Goal: Navigation & Orientation: Find specific page/section

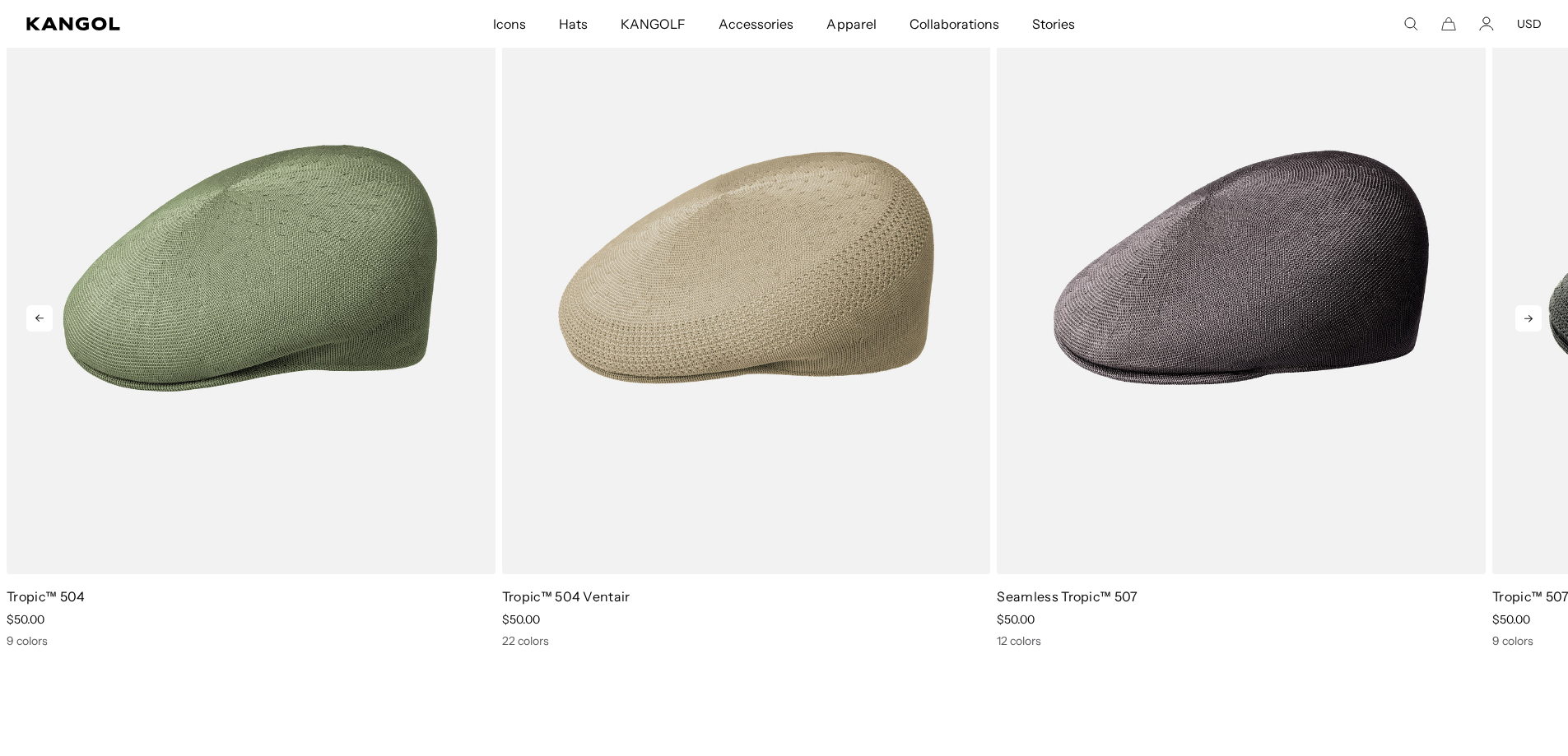
click at [1520, 330] on icon at bounding box center [1528, 317] width 26 height 26
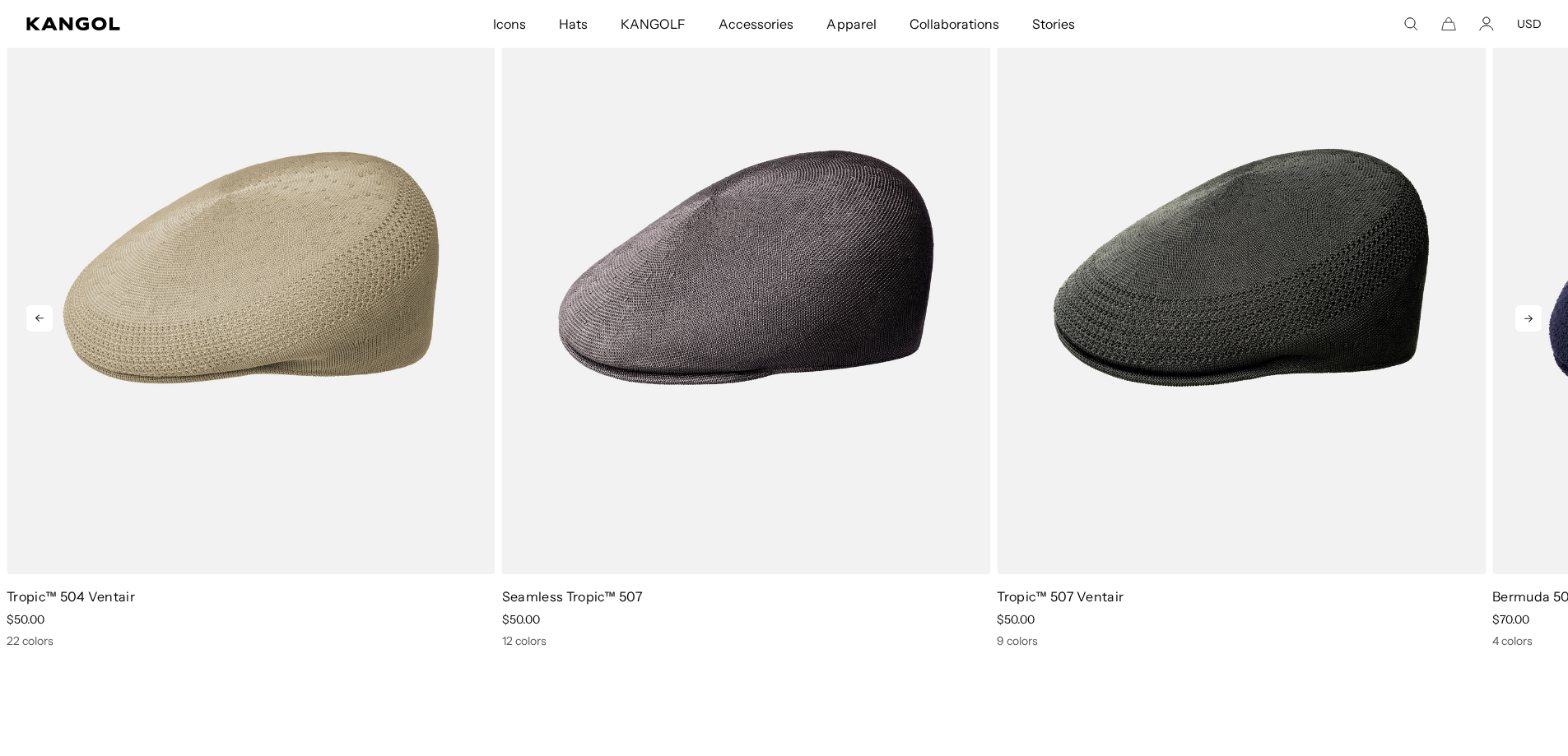
click at [1520, 330] on icon at bounding box center [1528, 317] width 26 height 26
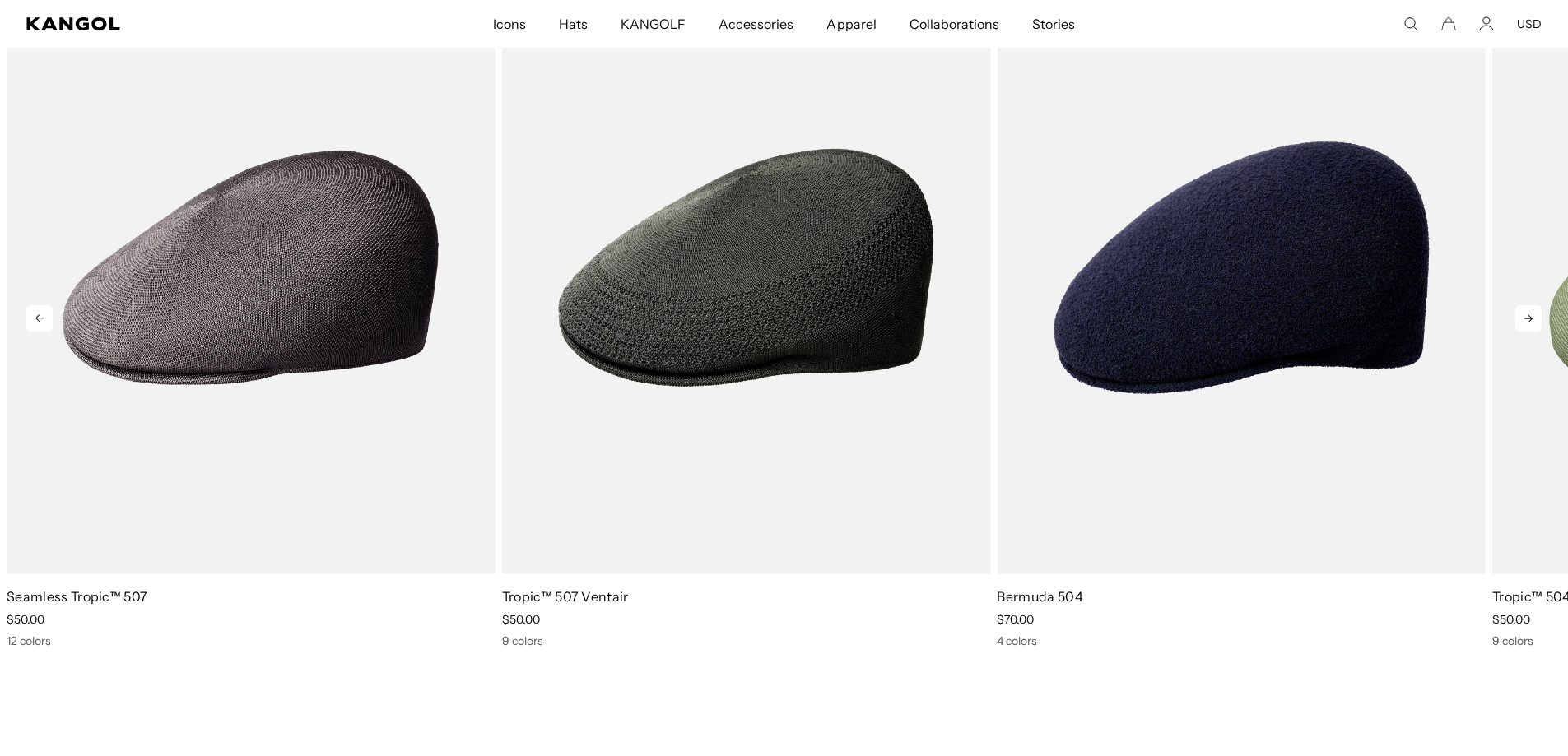
click at [1520, 330] on icon at bounding box center [1528, 317] width 26 height 26
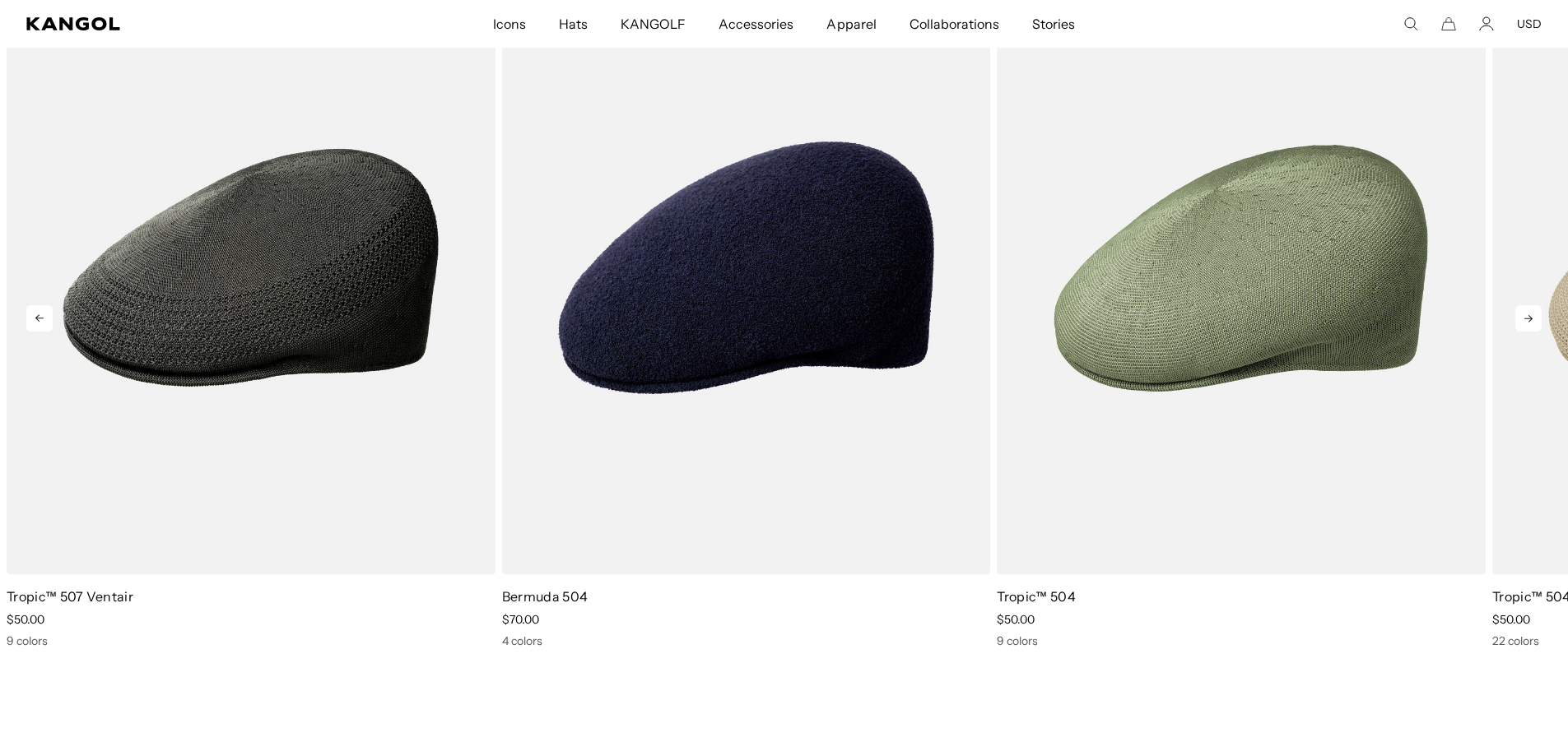
click at [1520, 330] on icon at bounding box center [1528, 317] width 26 height 26
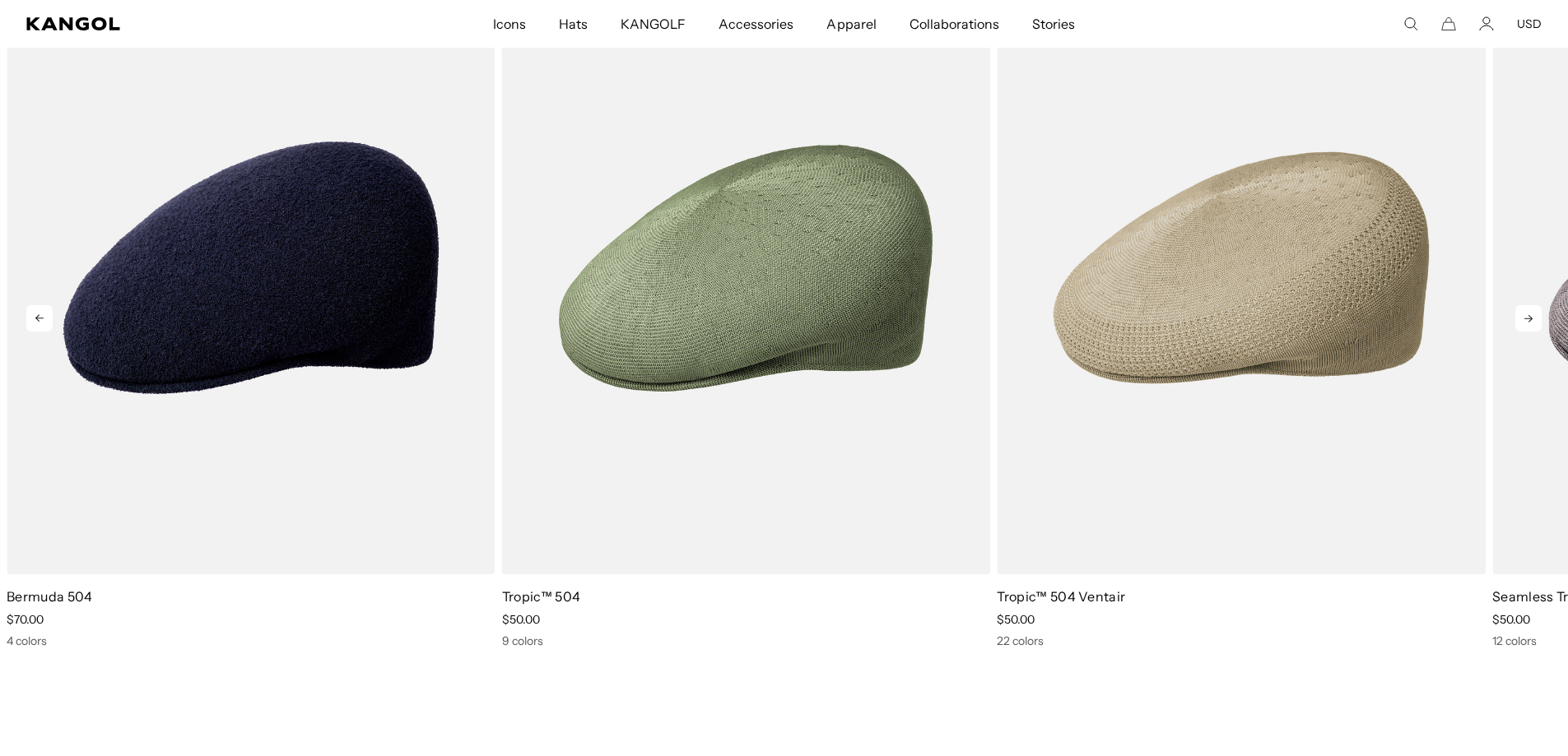
click at [1520, 330] on icon at bounding box center [1528, 317] width 26 height 26
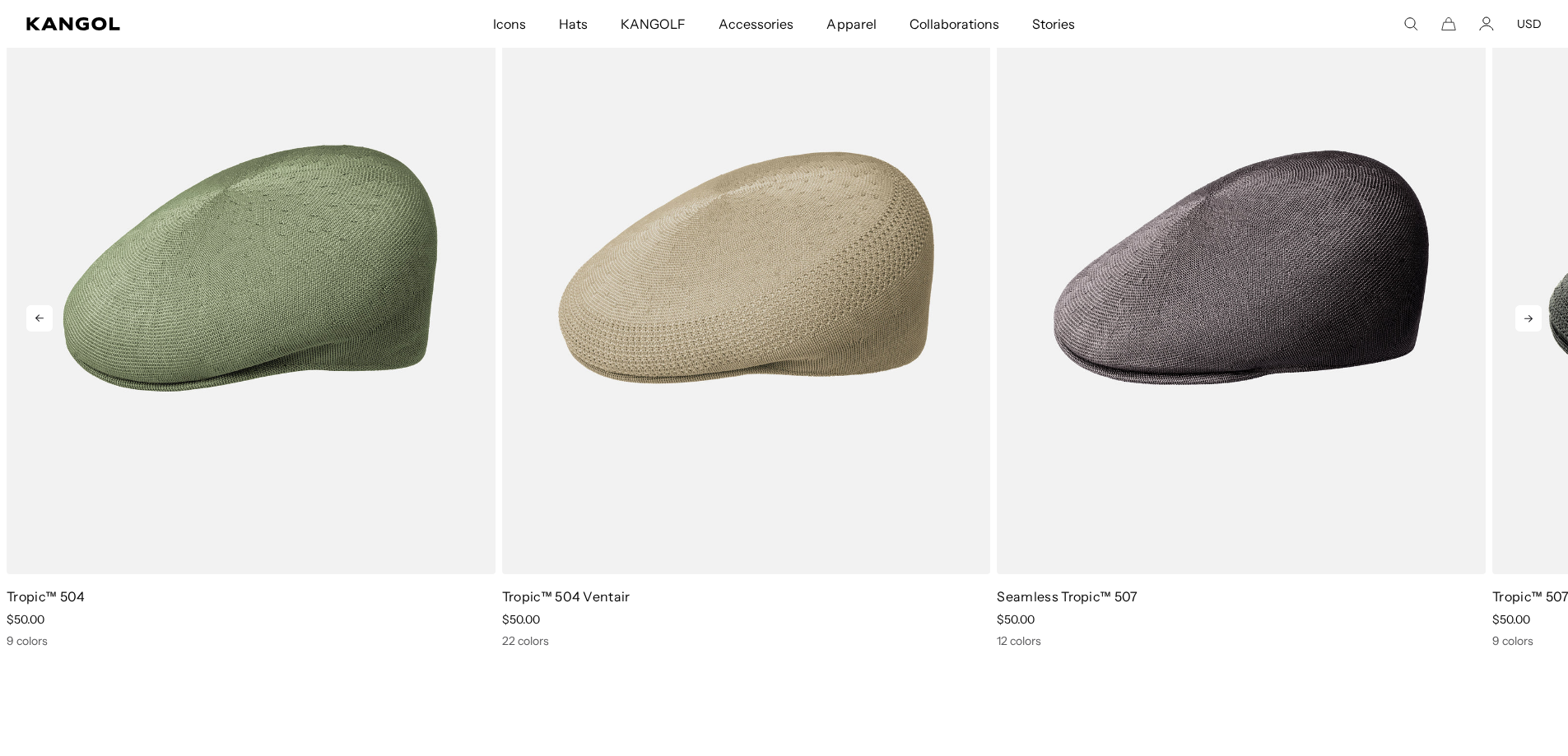
click at [1520, 330] on icon at bounding box center [1528, 317] width 26 height 26
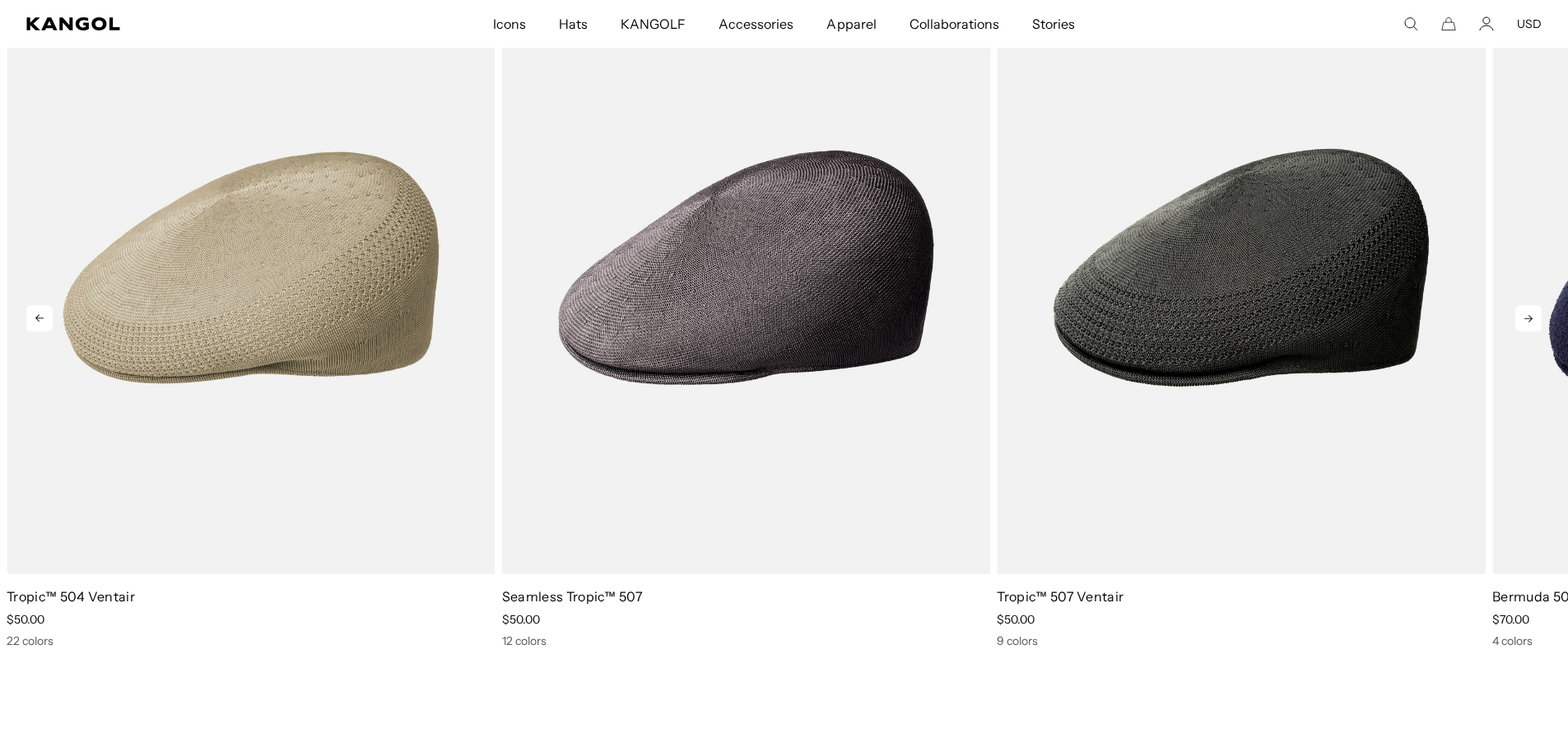
click at [1520, 330] on icon at bounding box center [1528, 317] width 26 height 26
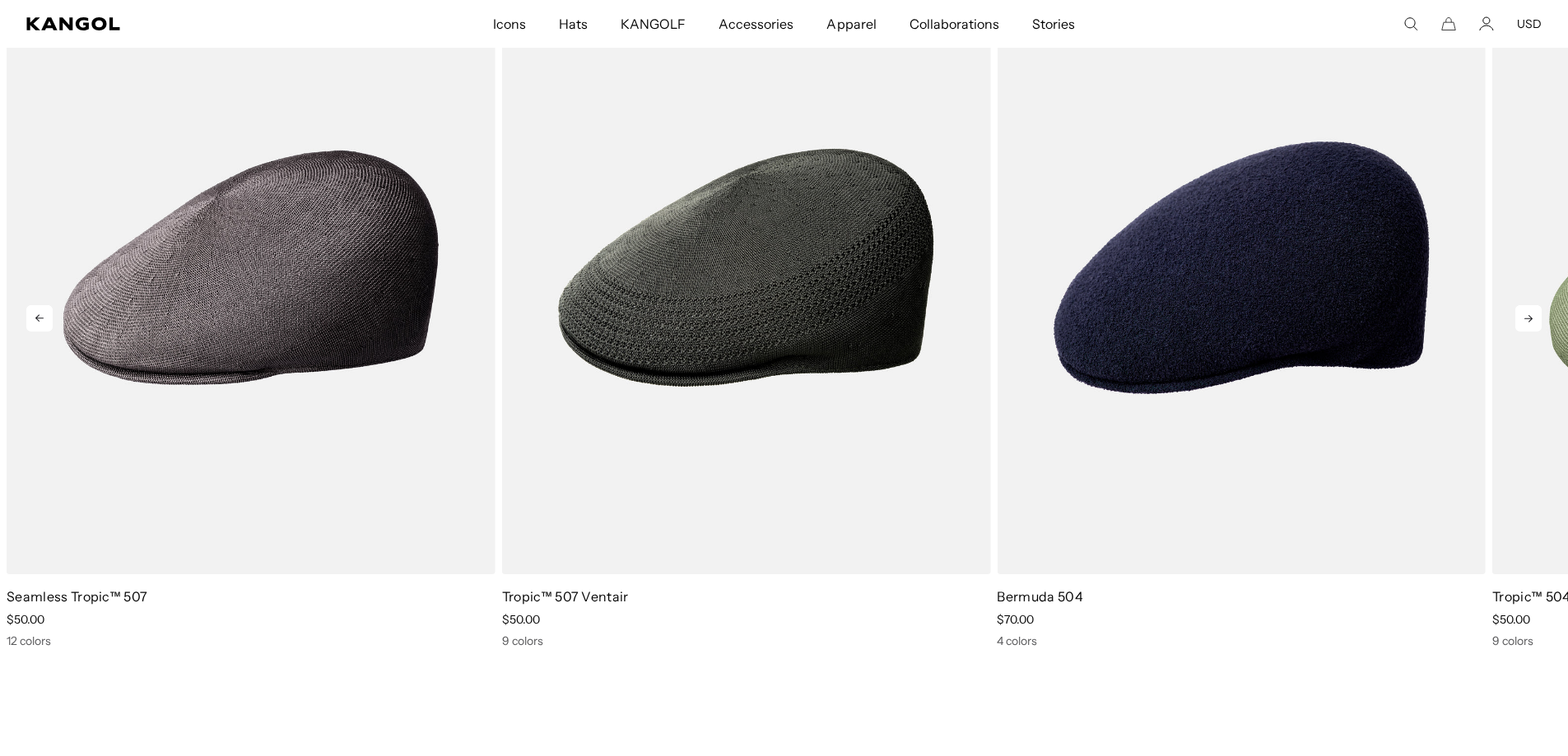
click at [1520, 330] on icon at bounding box center [1528, 317] width 26 height 26
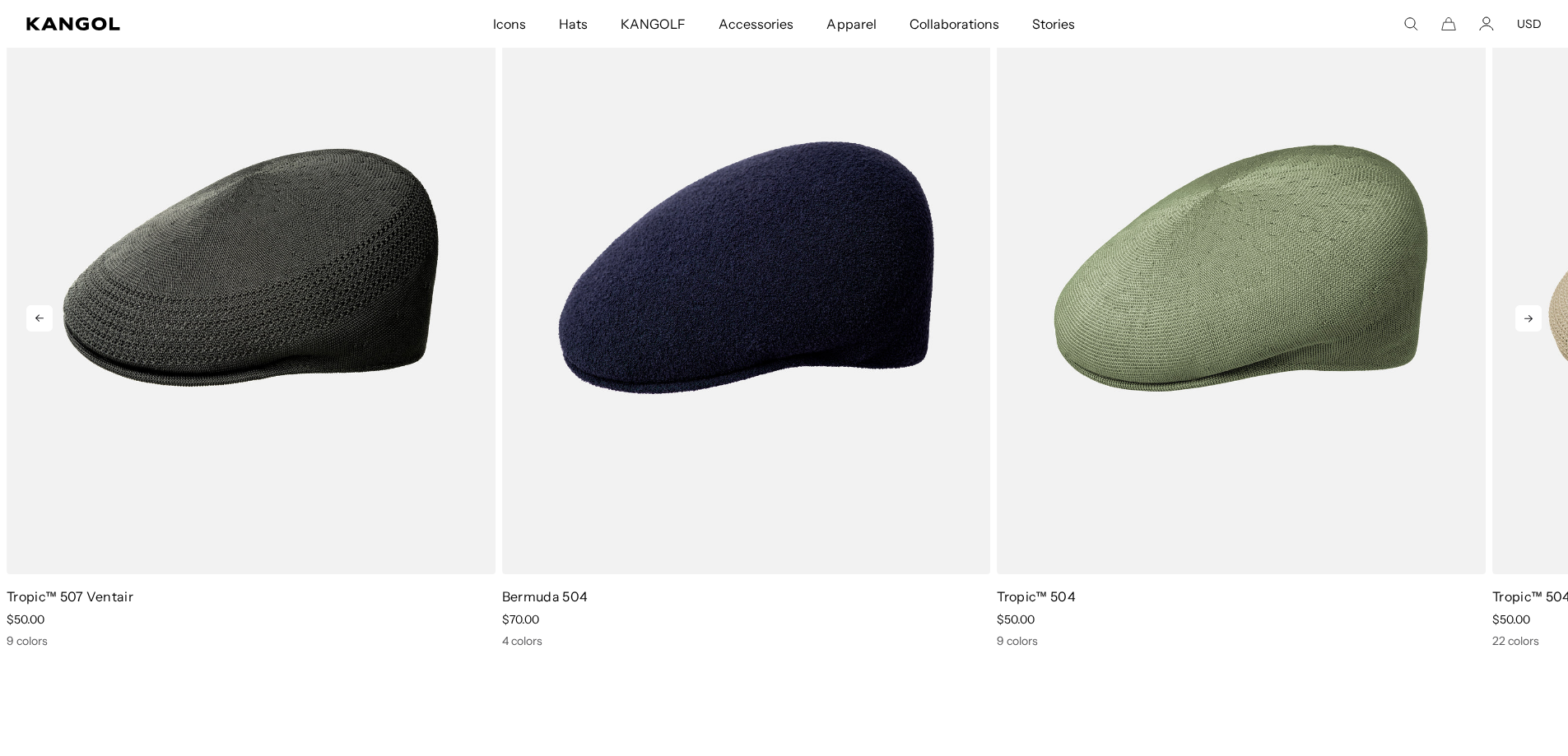
click at [1520, 330] on icon at bounding box center [1528, 317] width 26 height 26
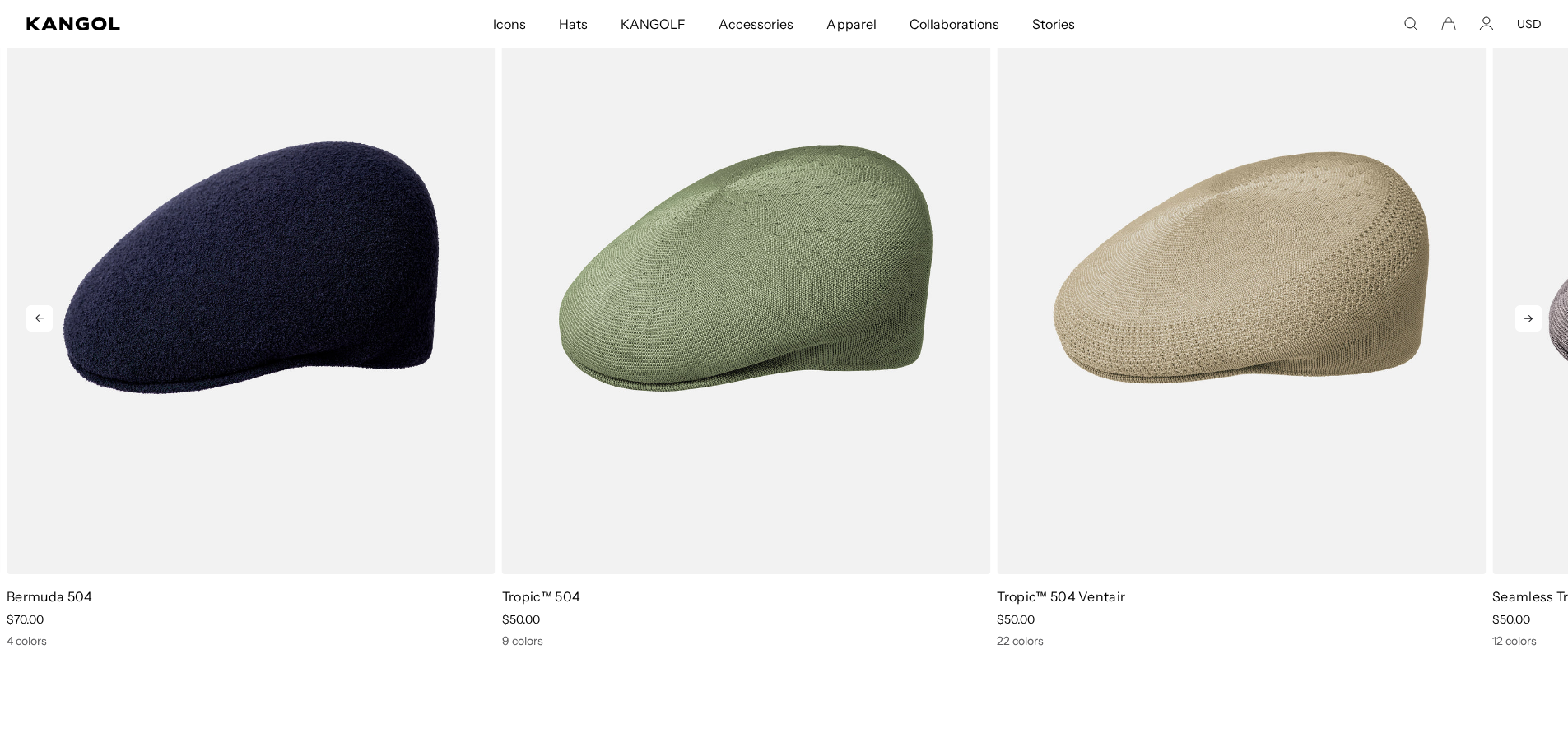
click at [1520, 330] on icon at bounding box center [1528, 317] width 26 height 26
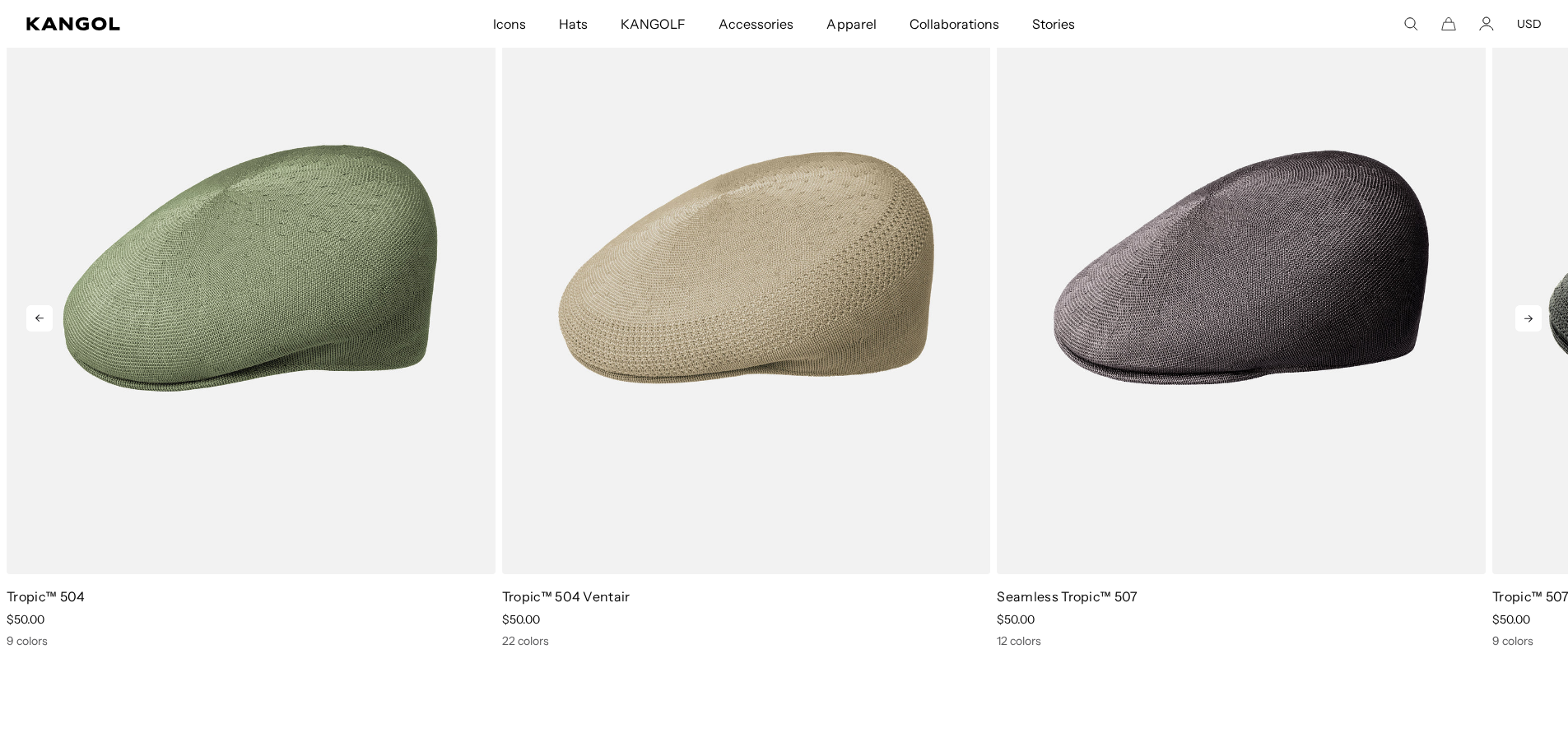
click at [1520, 330] on icon at bounding box center [1528, 317] width 26 height 26
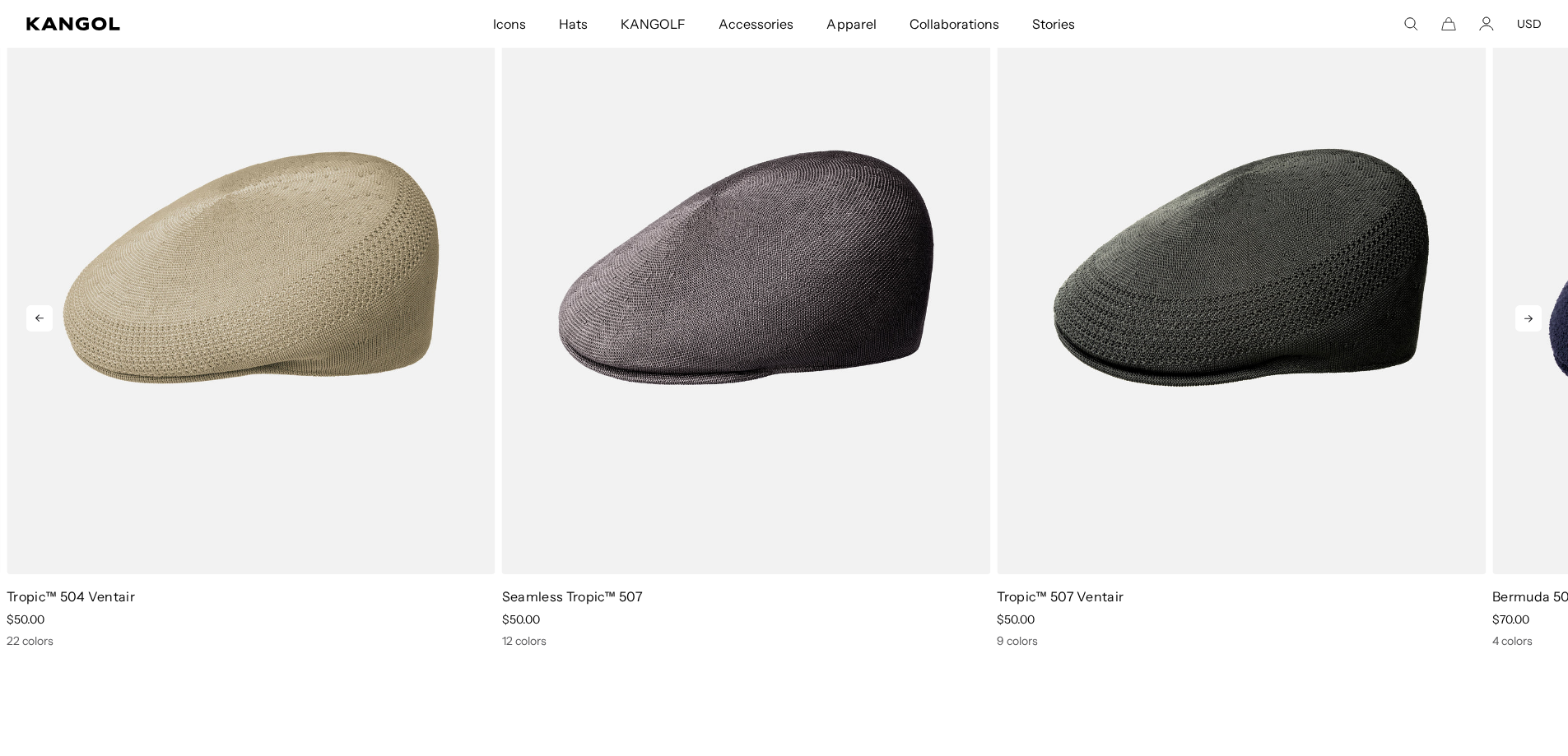
scroll to position [0, 0]
click at [1520, 330] on icon at bounding box center [1528, 317] width 26 height 26
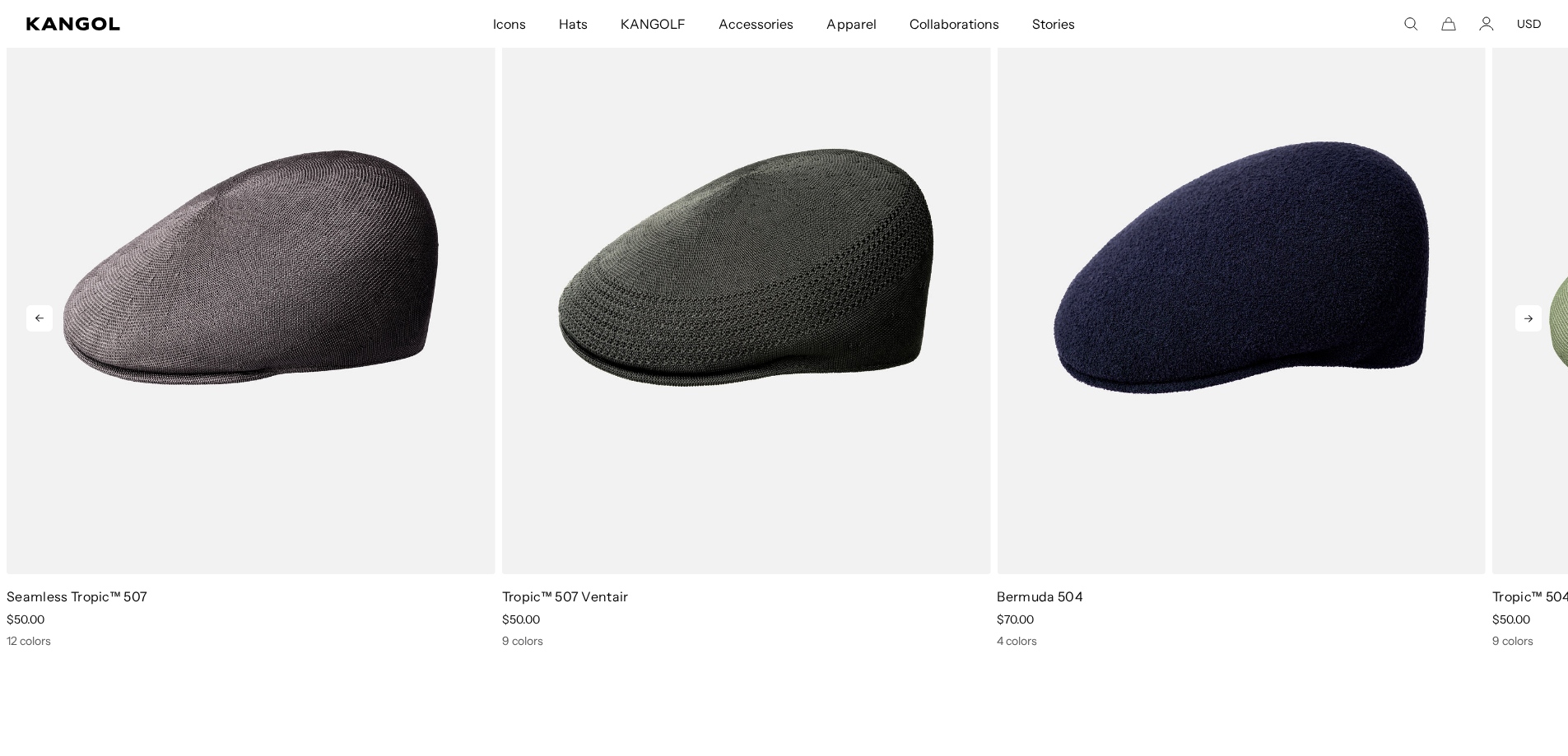
click at [1520, 330] on icon at bounding box center [1528, 317] width 26 height 26
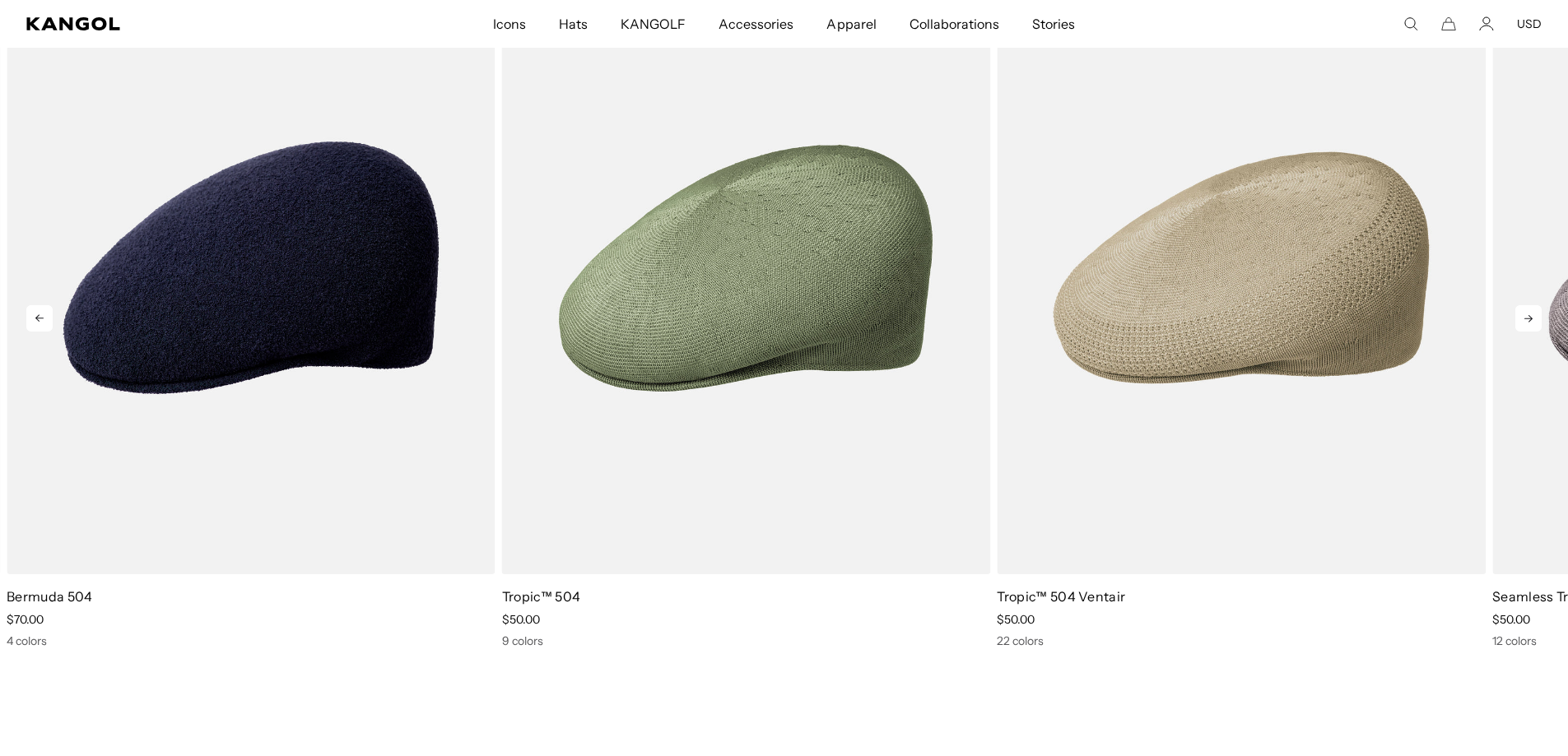
click at [1520, 330] on icon at bounding box center [1528, 317] width 26 height 26
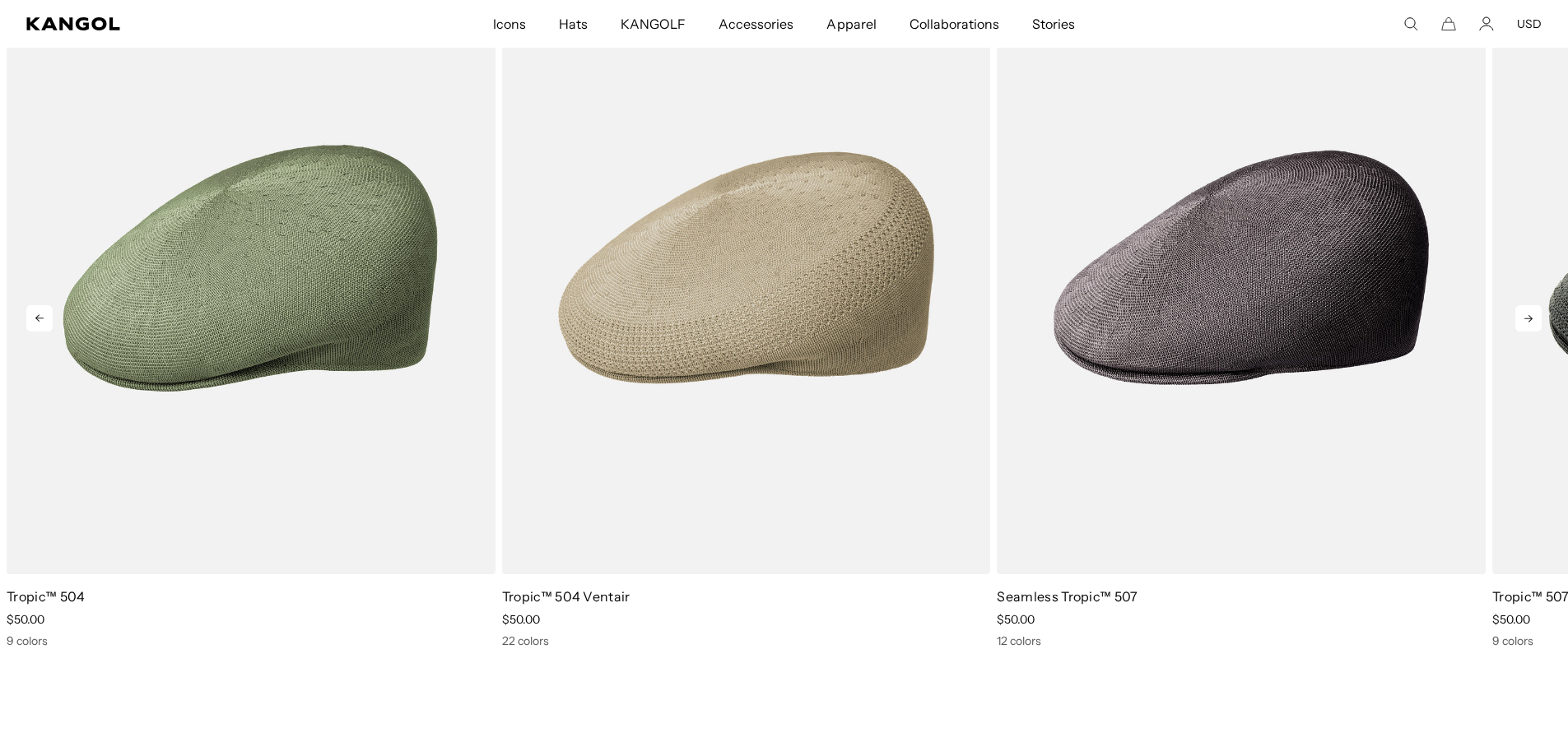
click at [1520, 330] on icon at bounding box center [1528, 317] width 26 height 26
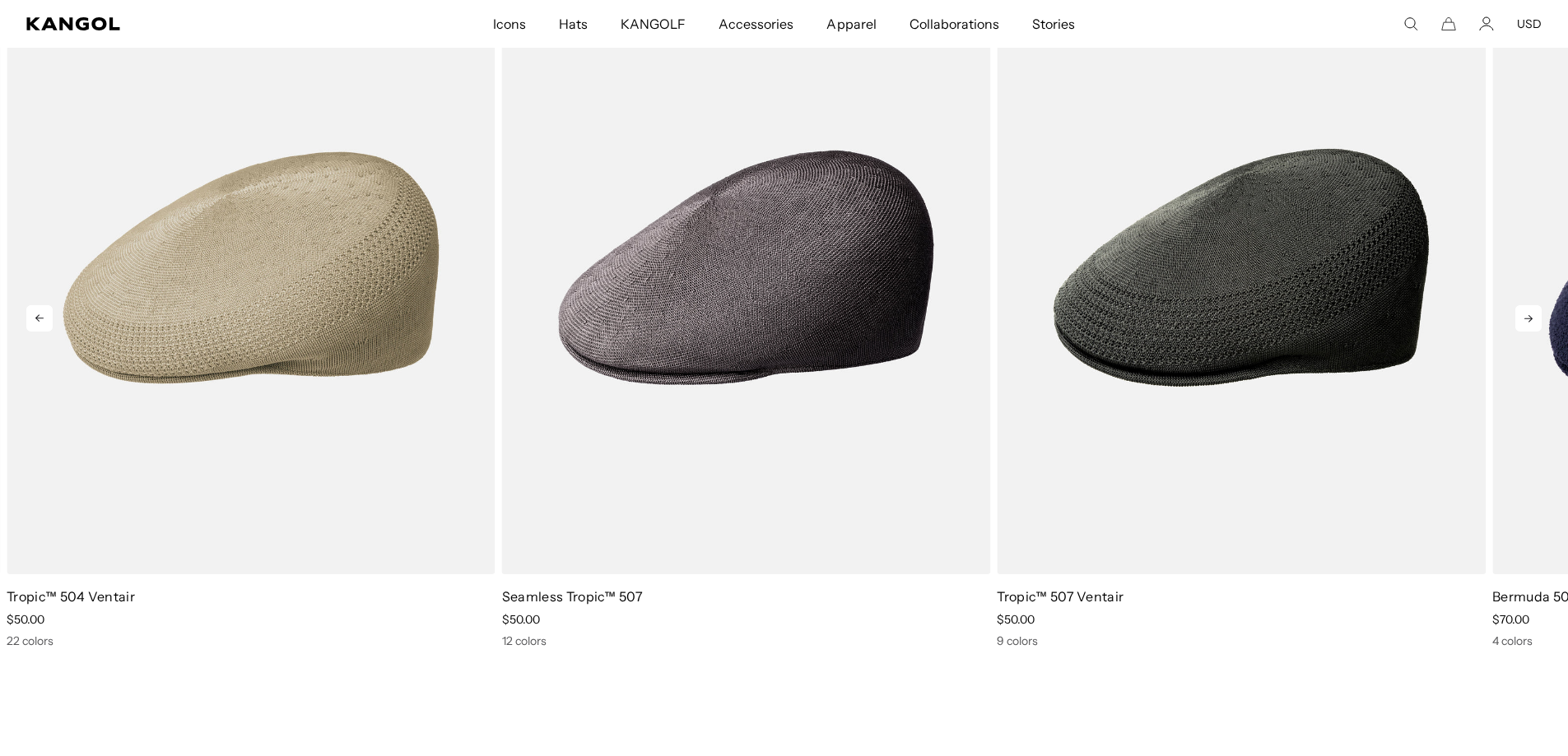
click at [1520, 330] on icon at bounding box center [1528, 317] width 26 height 26
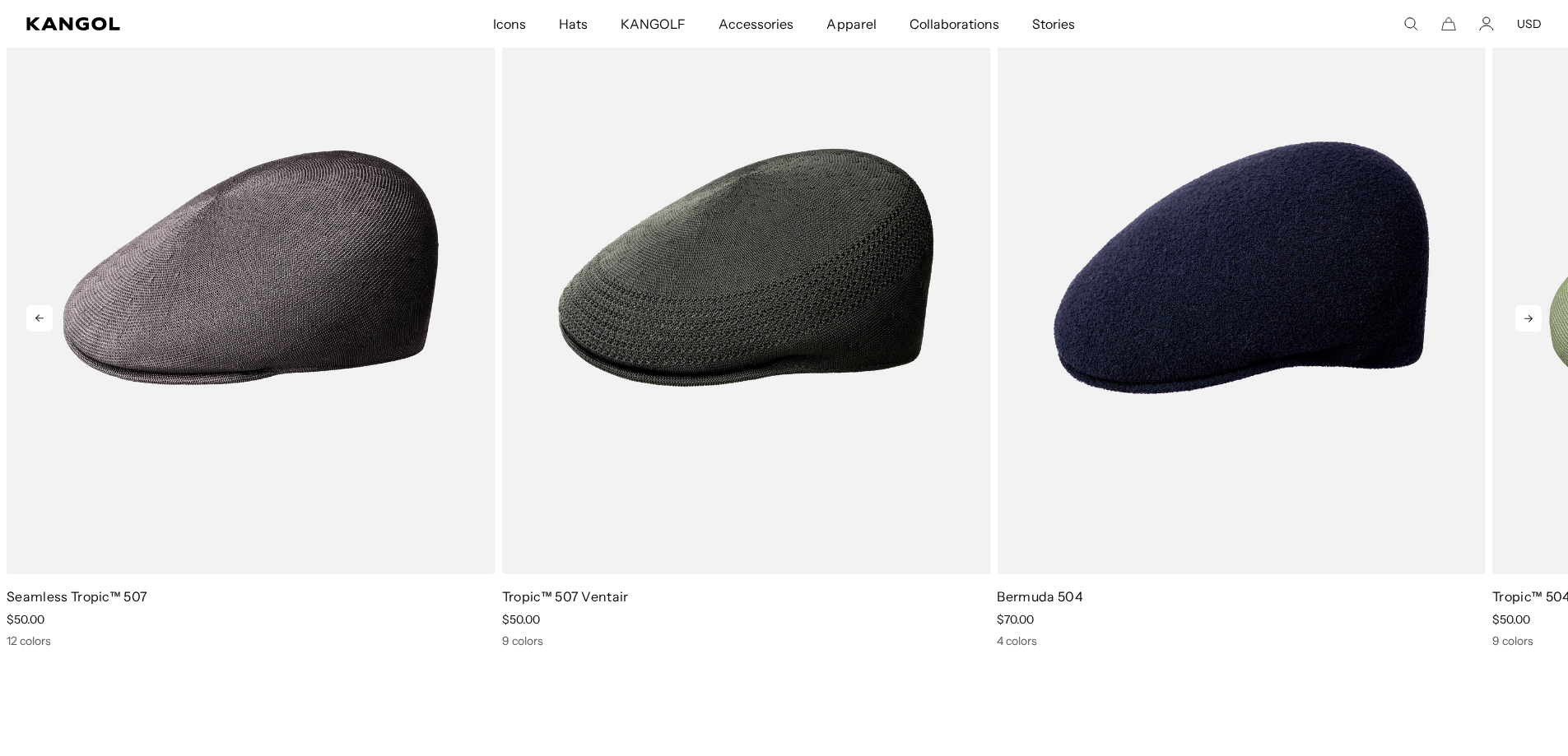
click at [1520, 330] on icon at bounding box center [1528, 317] width 26 height 26
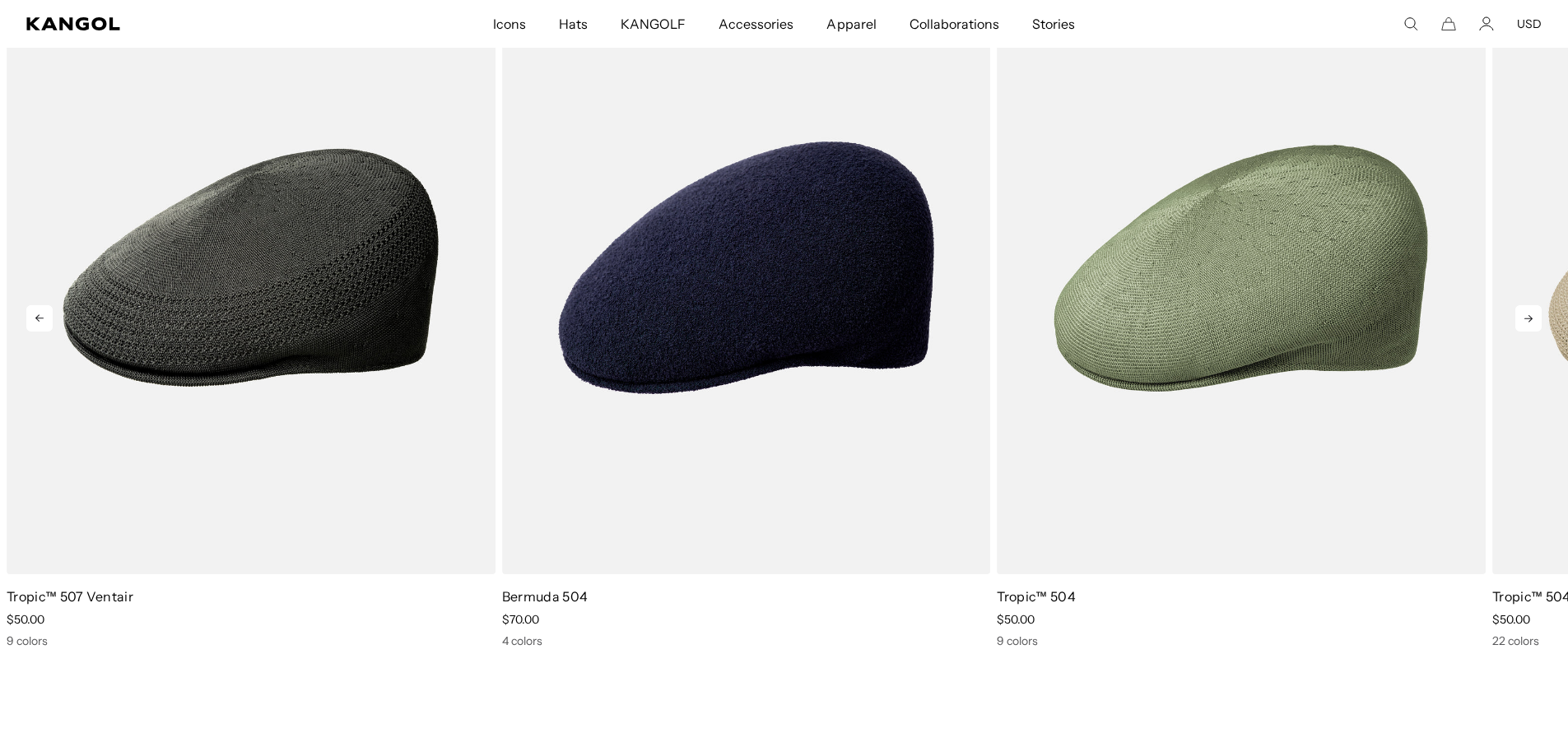
click at [1520, 330] on icon at bounding box center [1528, 317] width 26 height 26
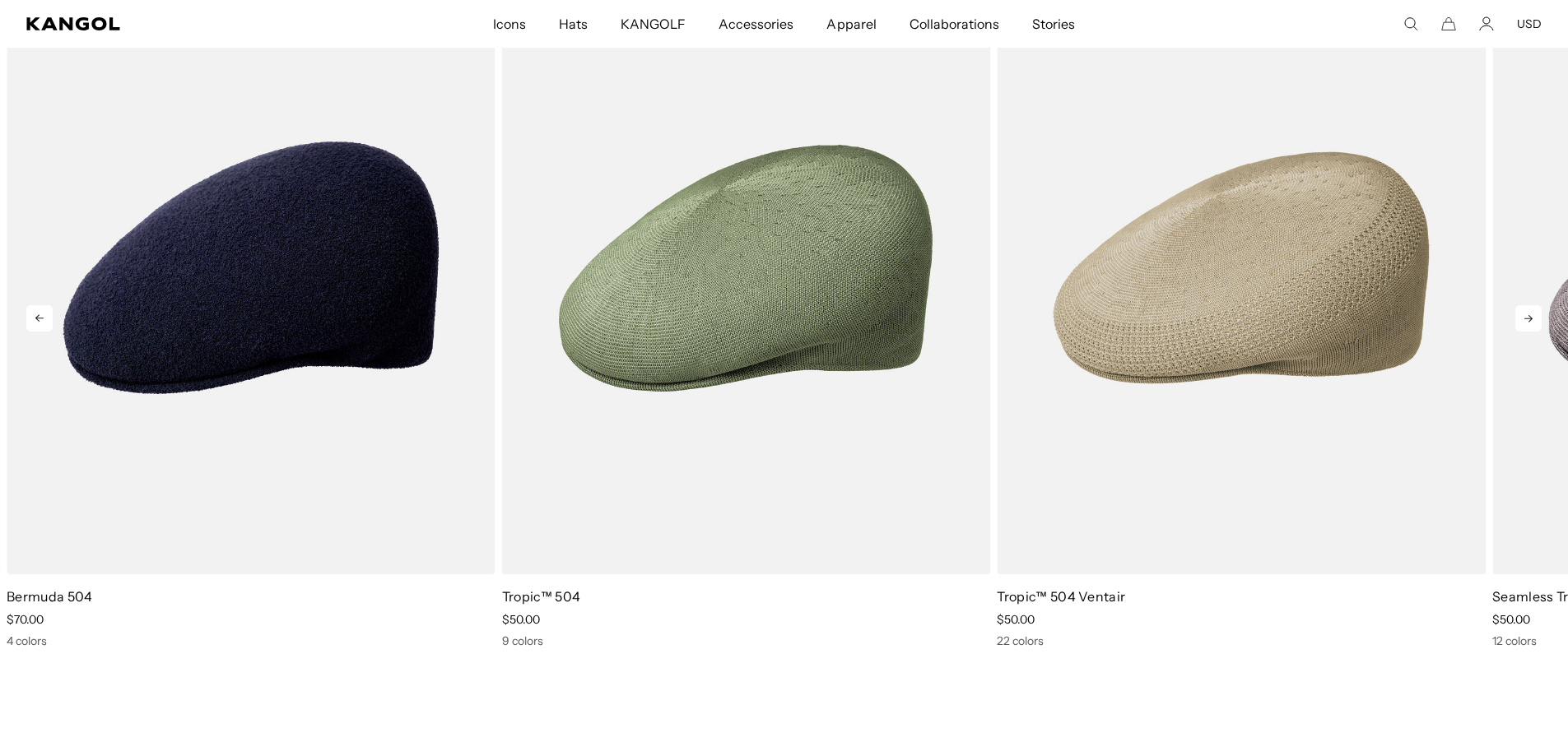
click at [1520, 330] on icon at bounding box center [1528, 317] width 26 height 26
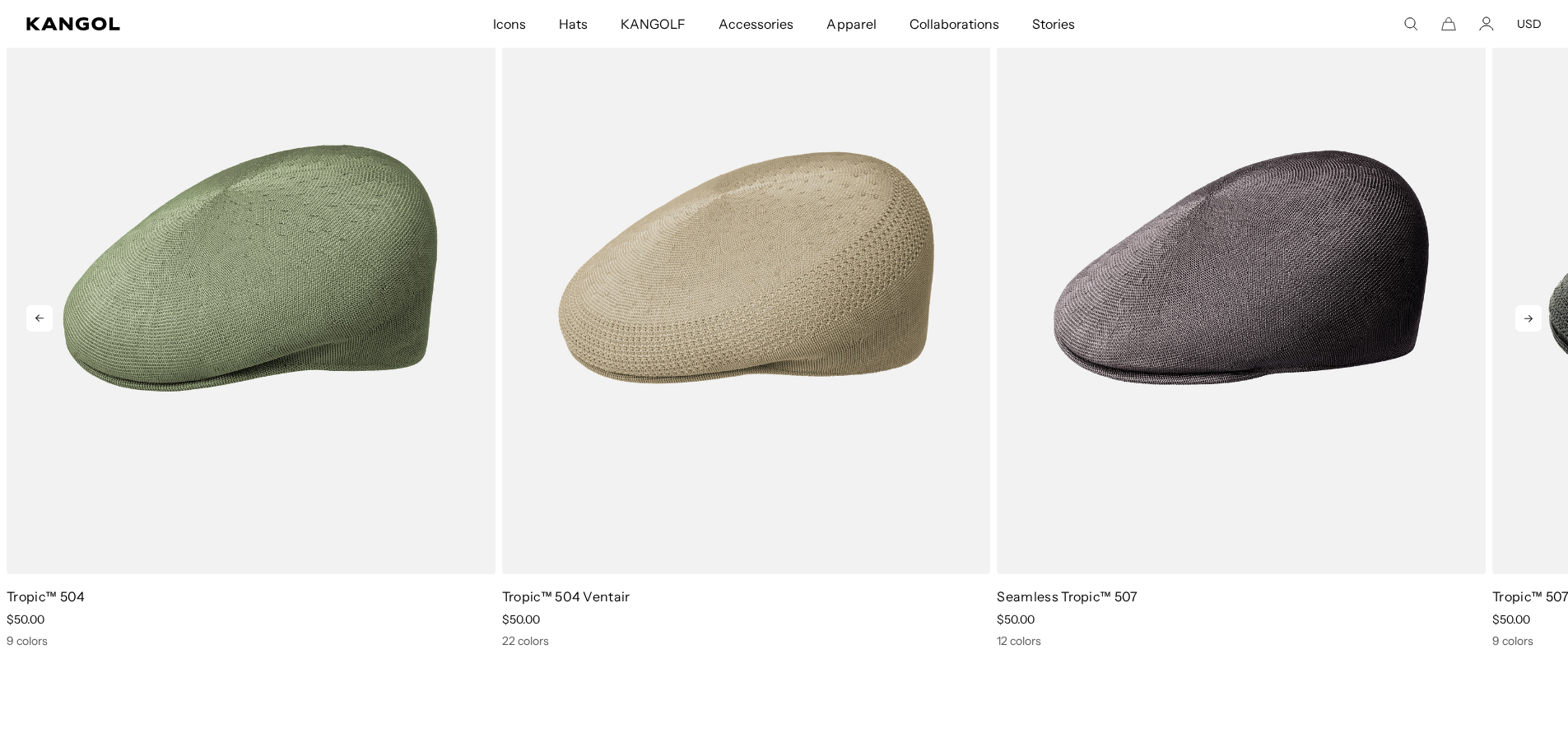
click at [1520, 330] on icon at bounding box center [1528, 317] width 26 height 26
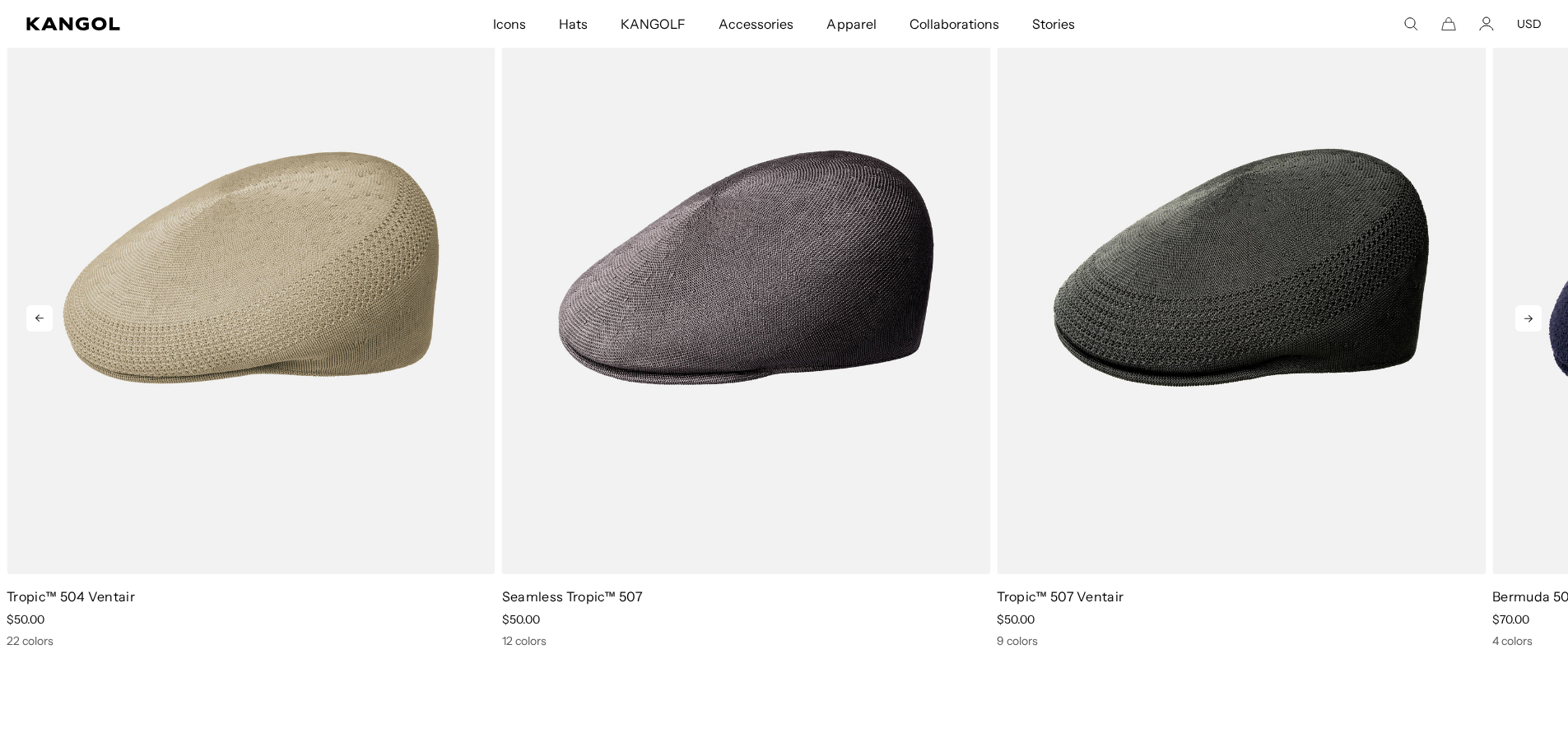
click at [1520, 330] on icon at bounding box center [1528, 317] width 26 height 26
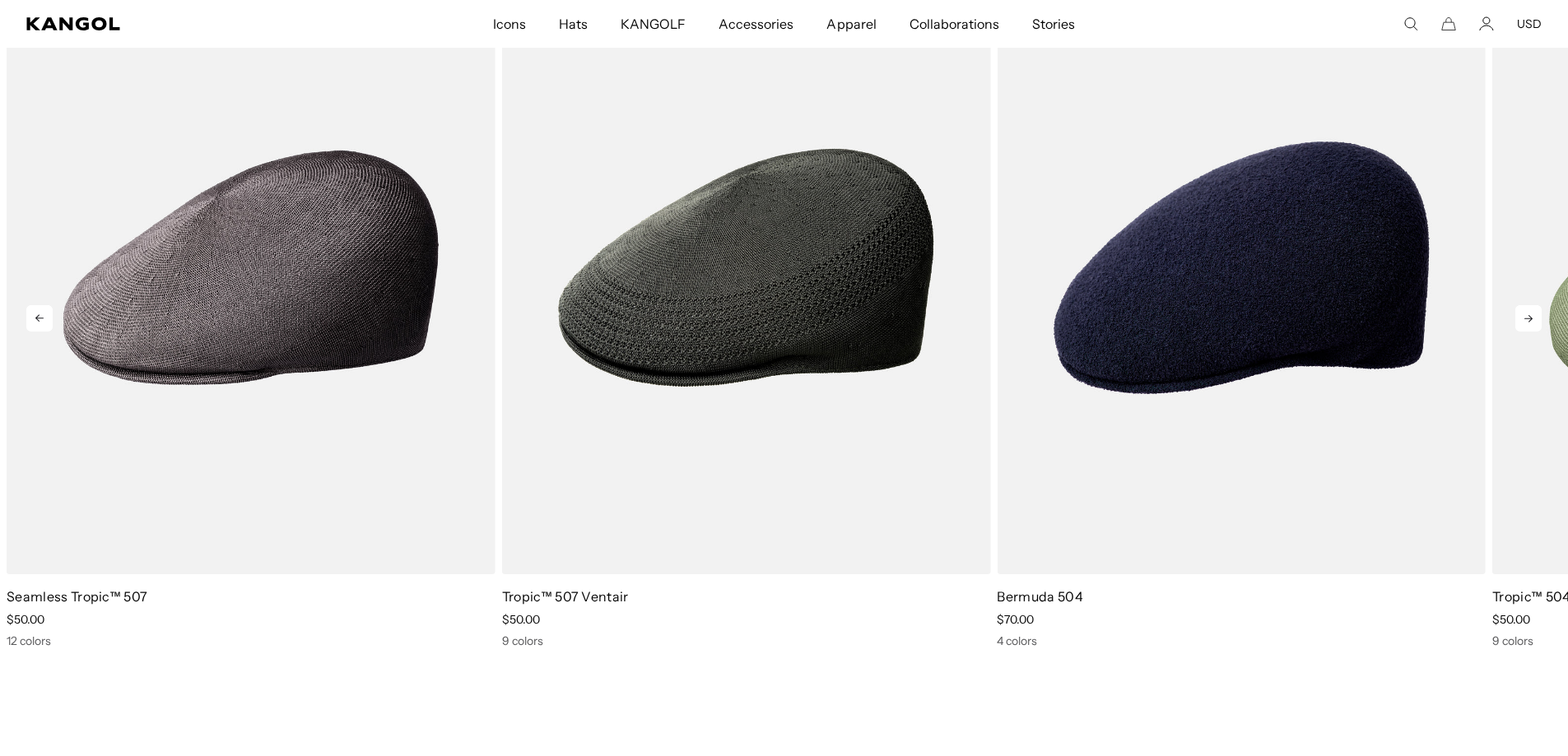
click at [1520, 330] on icon at bounding box center [1528, 317] width 26 height 26
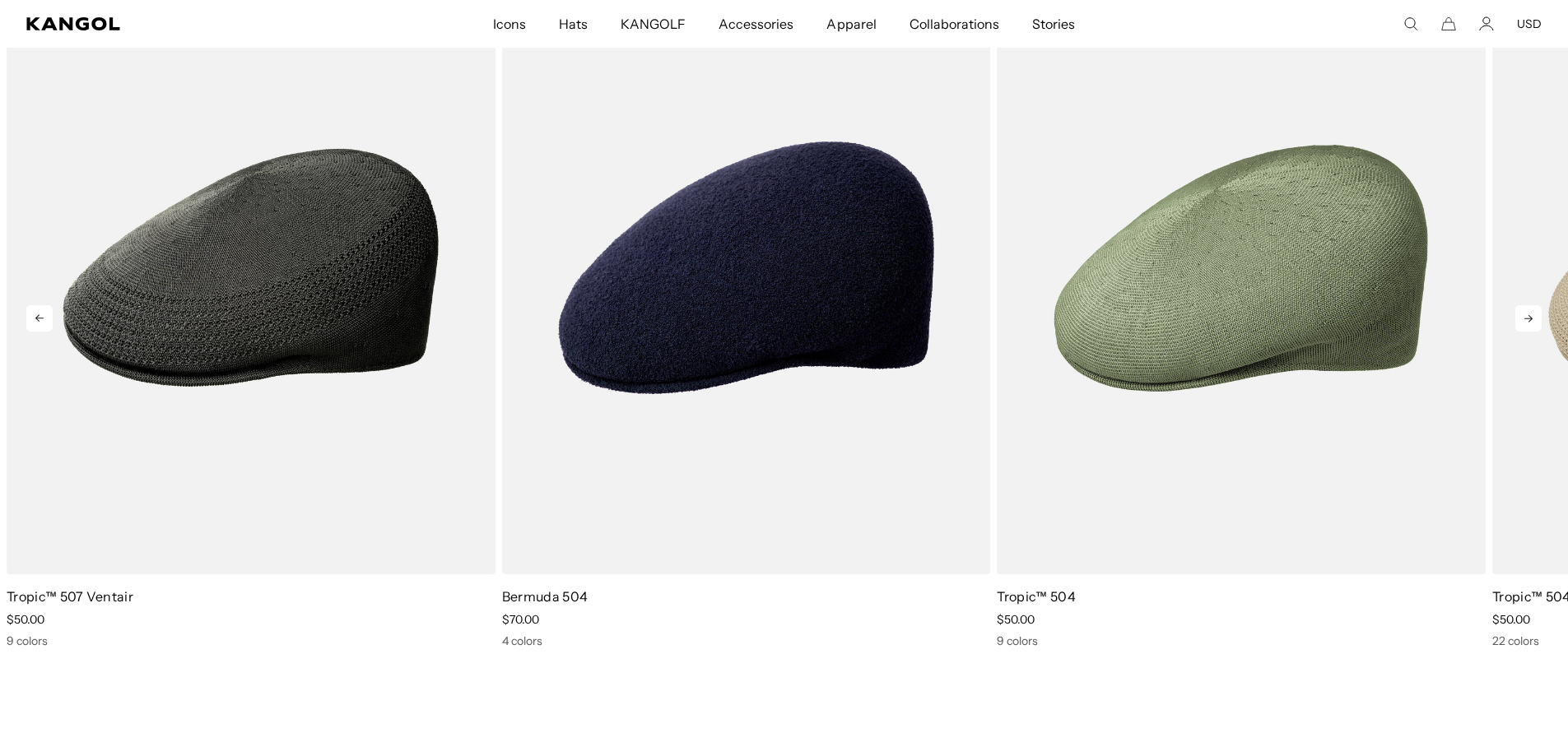
click at [1520, 330] on icon at bounding box center [1528, 317] width 26 height 26
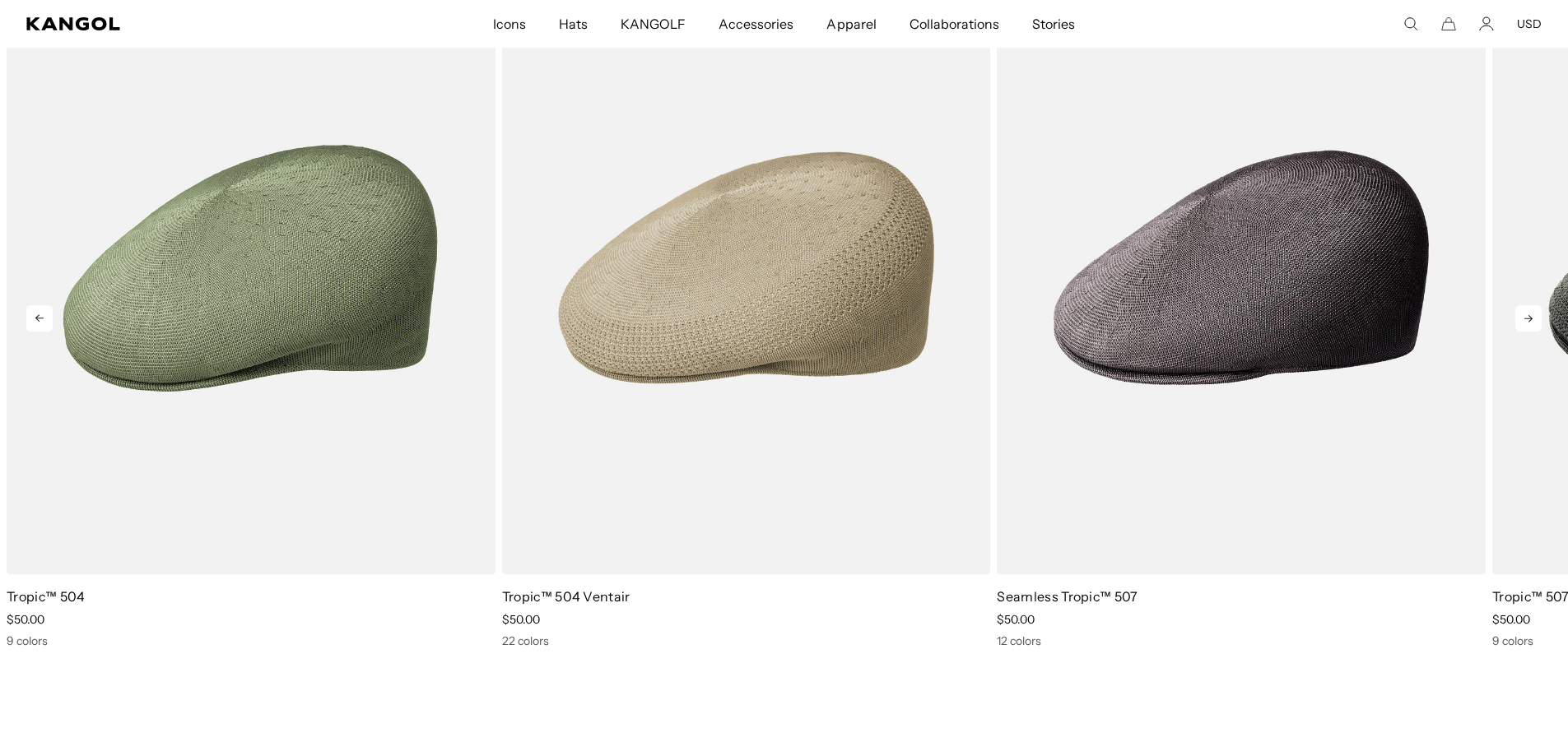
click at [1520, 330] on icon at bounding box center [1528, 317] width 26 height 26
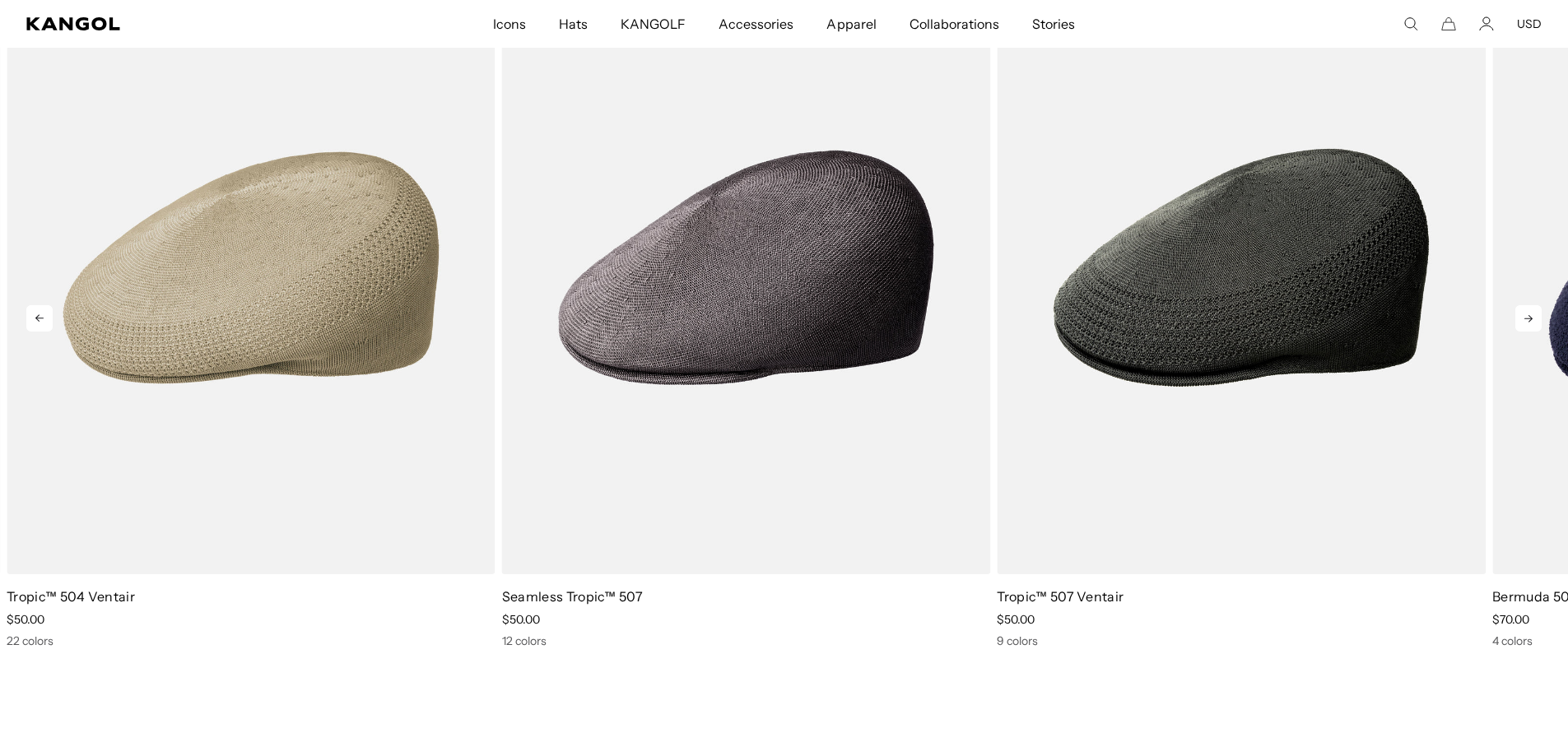
click at [1520, 330] on icon at bounding box center [1528, 317] width 26 height 26
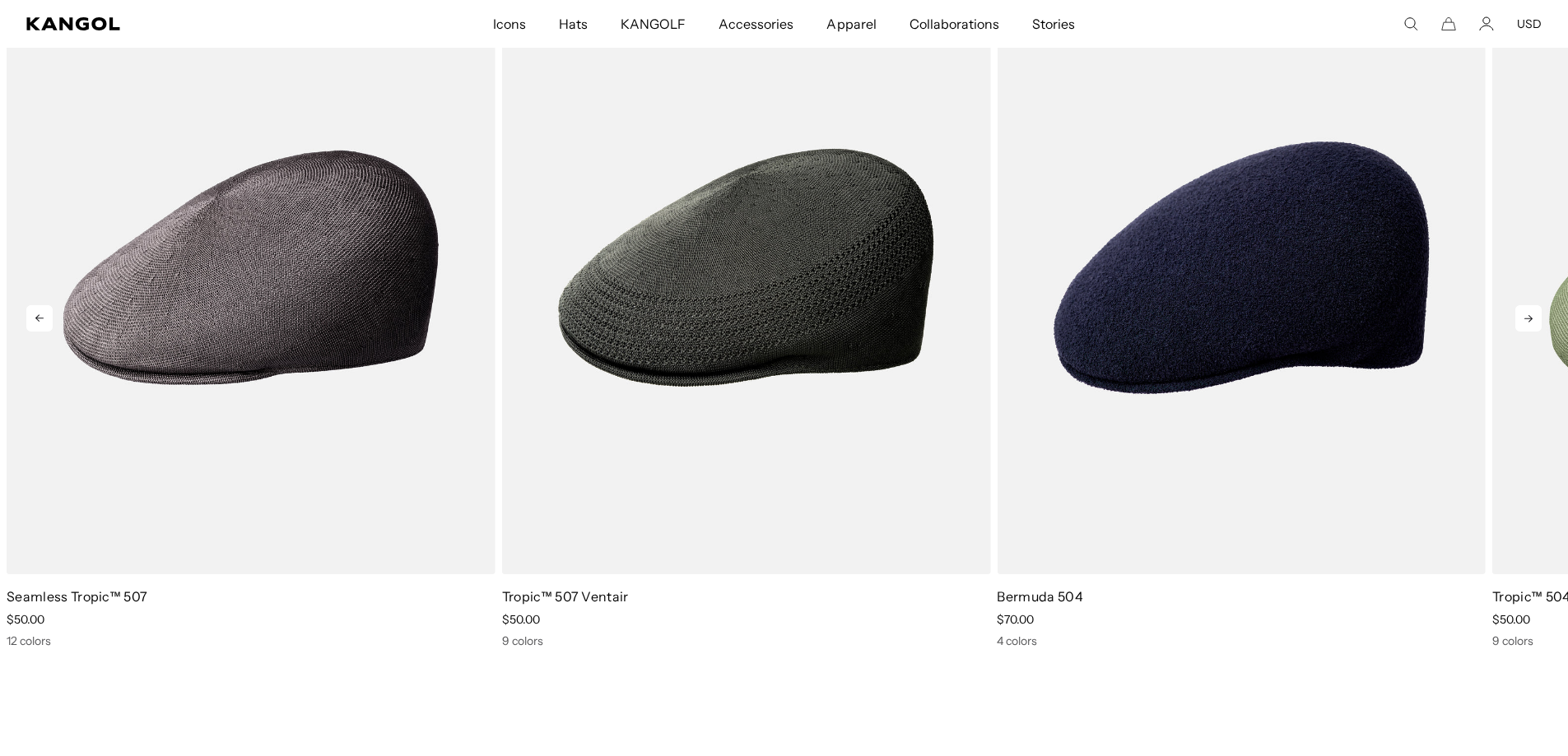
click at [1520, 330] on icon at bounding box center [1528, 317] width 26 height 26
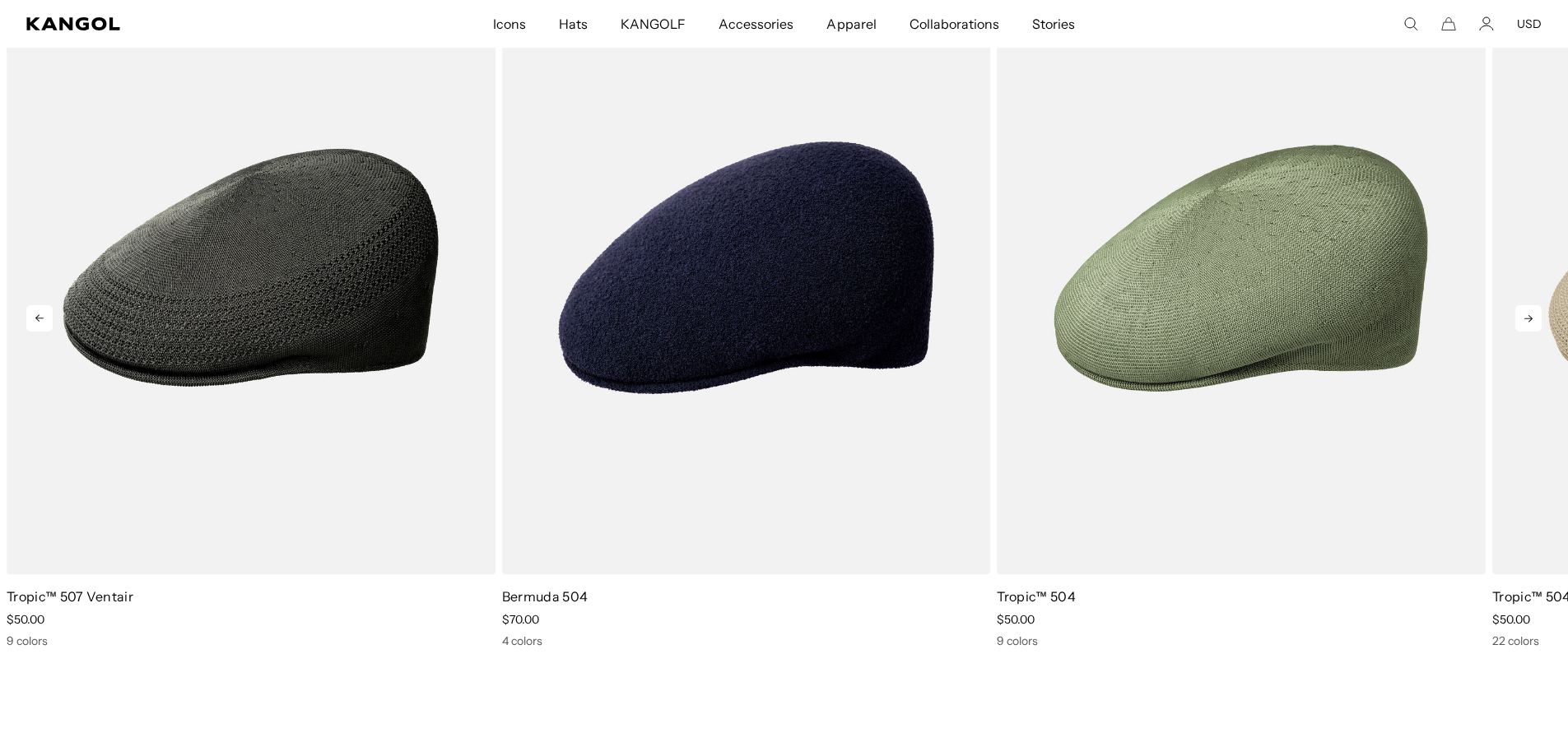
click at [1520, 330] on icon at bounding box center [1528, 317] width 26 height 26
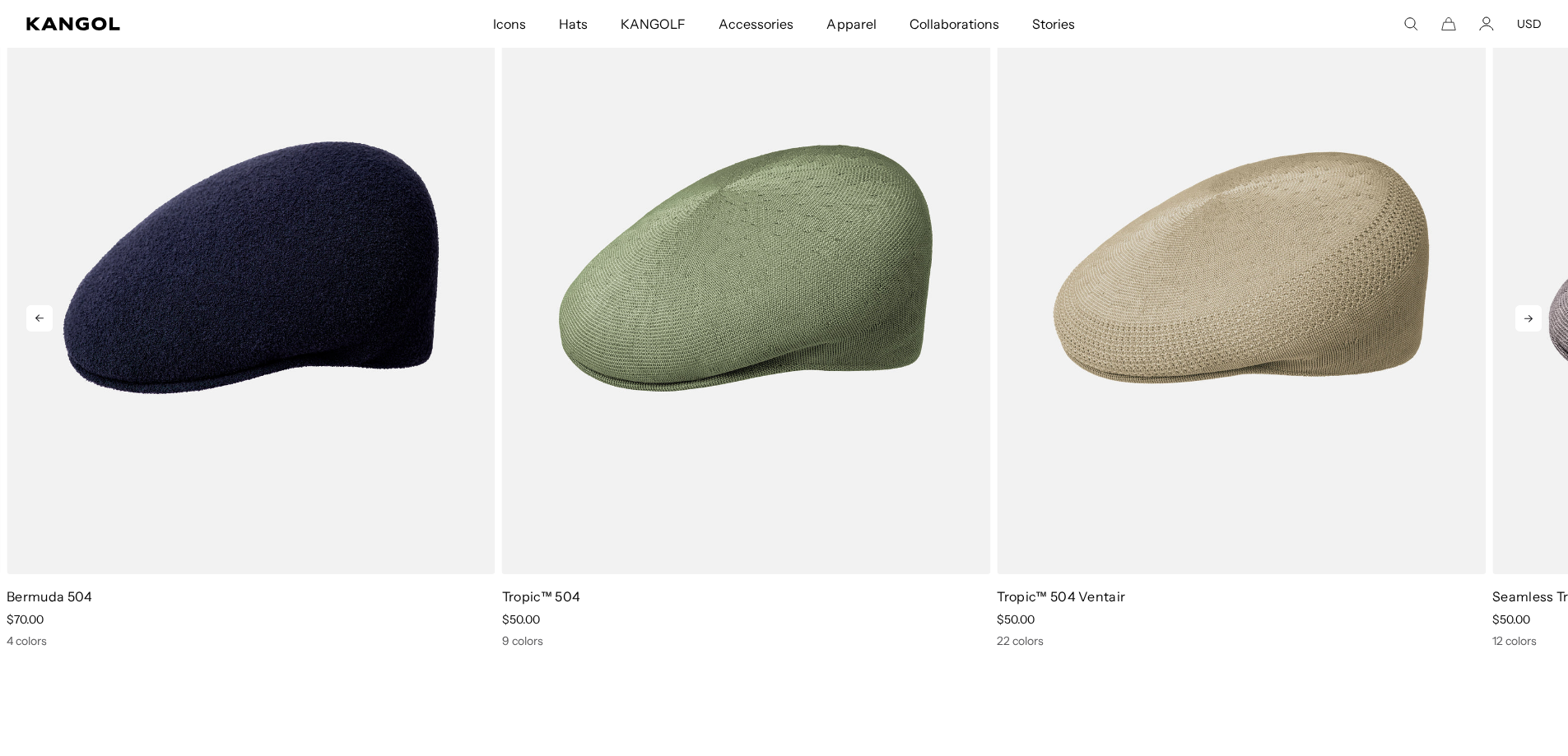
click at [1520, 330] on icon at bounding box center [1528, 317] width 26 height 26
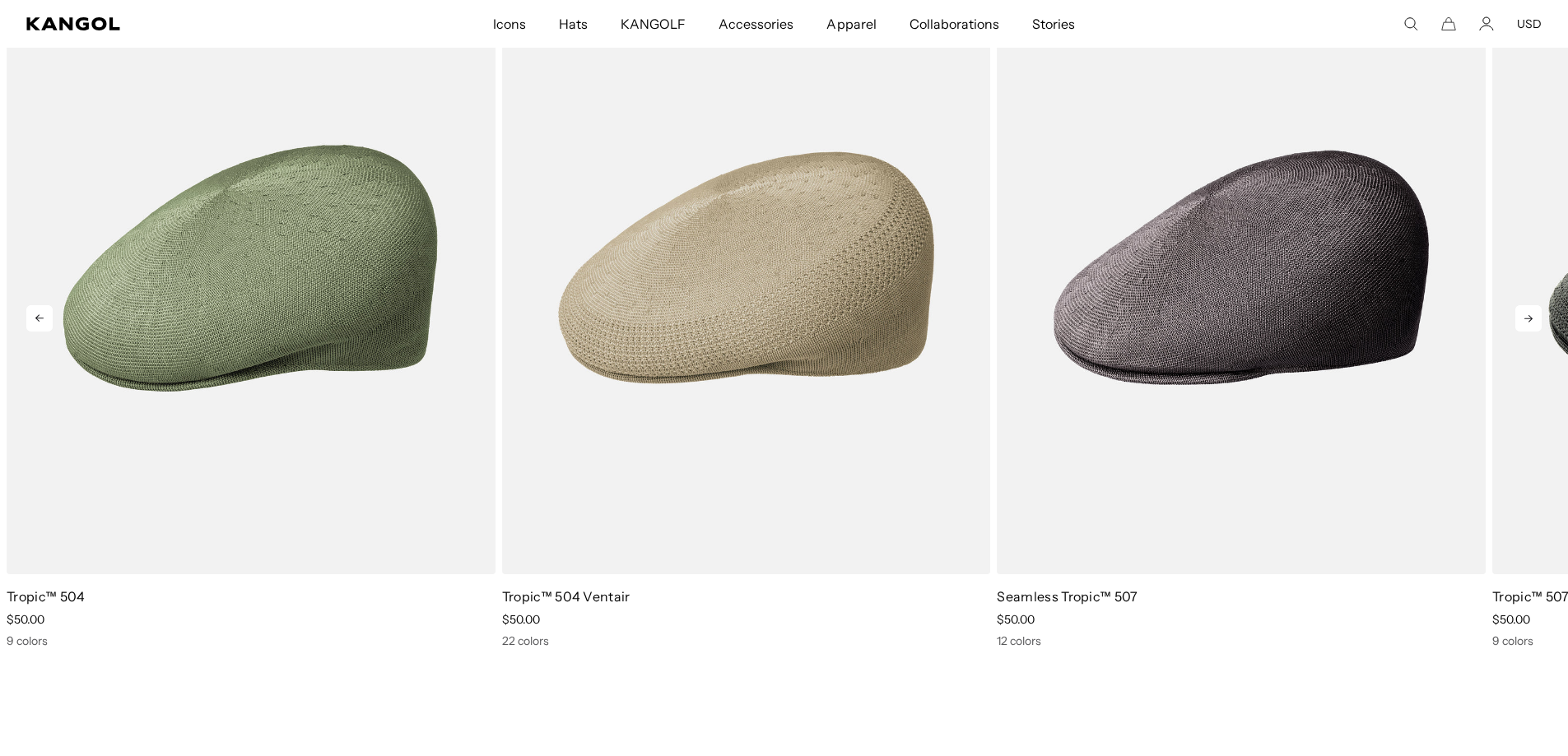
click at [1520, 330] on icon at bounding box center [1528, 317] width 26 height 26
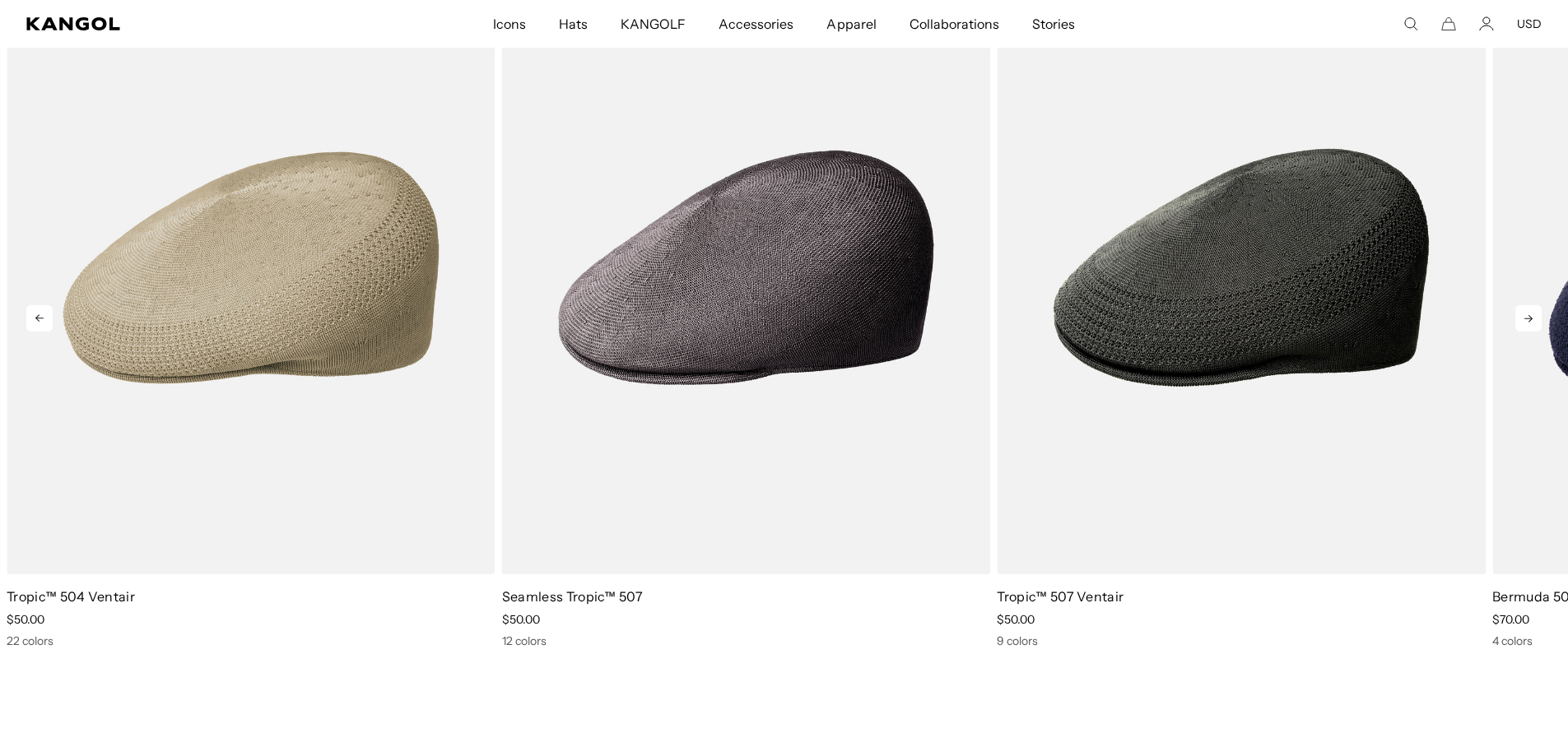
click at [1520, 330] on icon at bounding box center [1528, 317] width 26 height 26
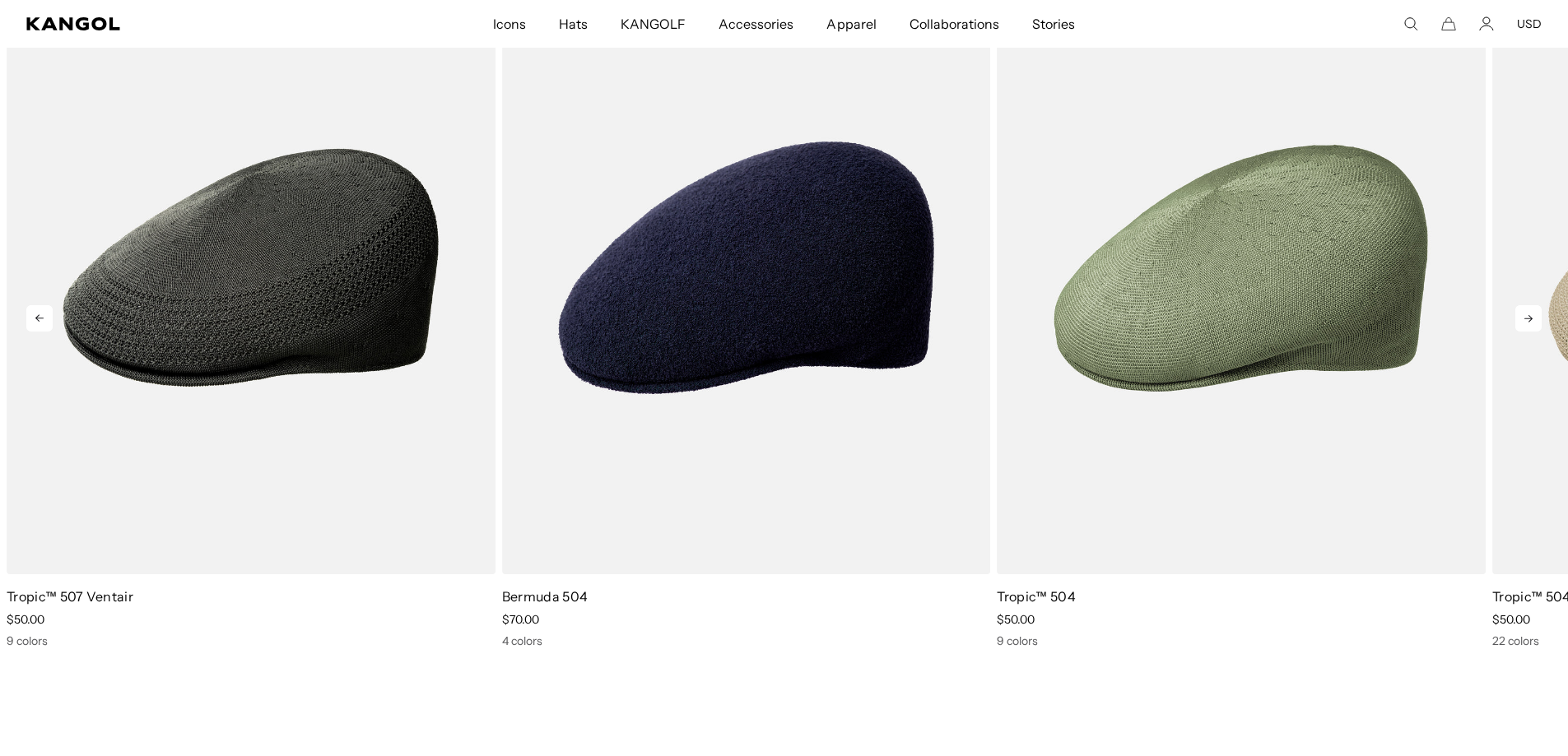
click at [1520, 330] on icon at bounding box center [1528, 317] width 26 height 26
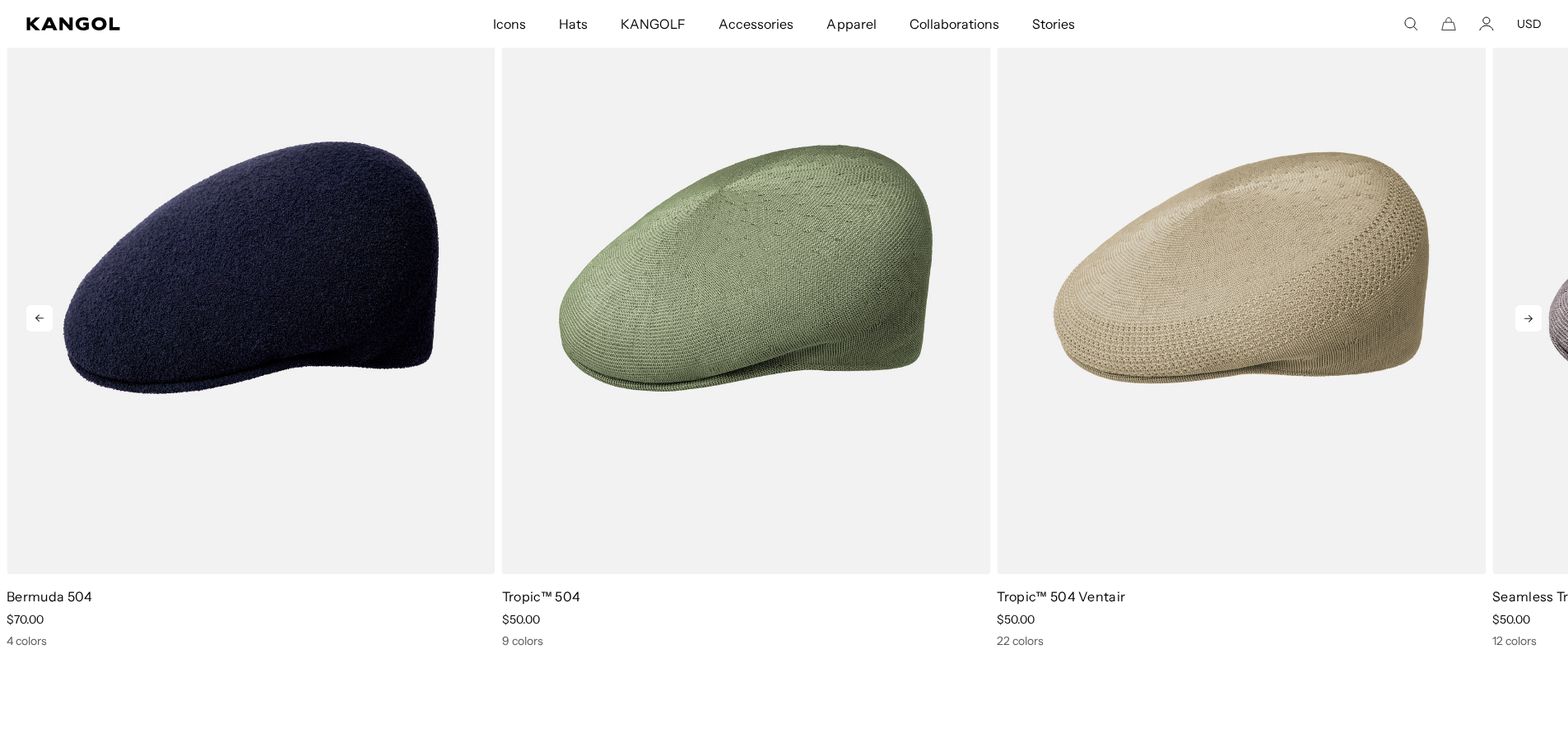
click at [1520, 330] on icon at bounding box center [1528, 317] width 26 height 26
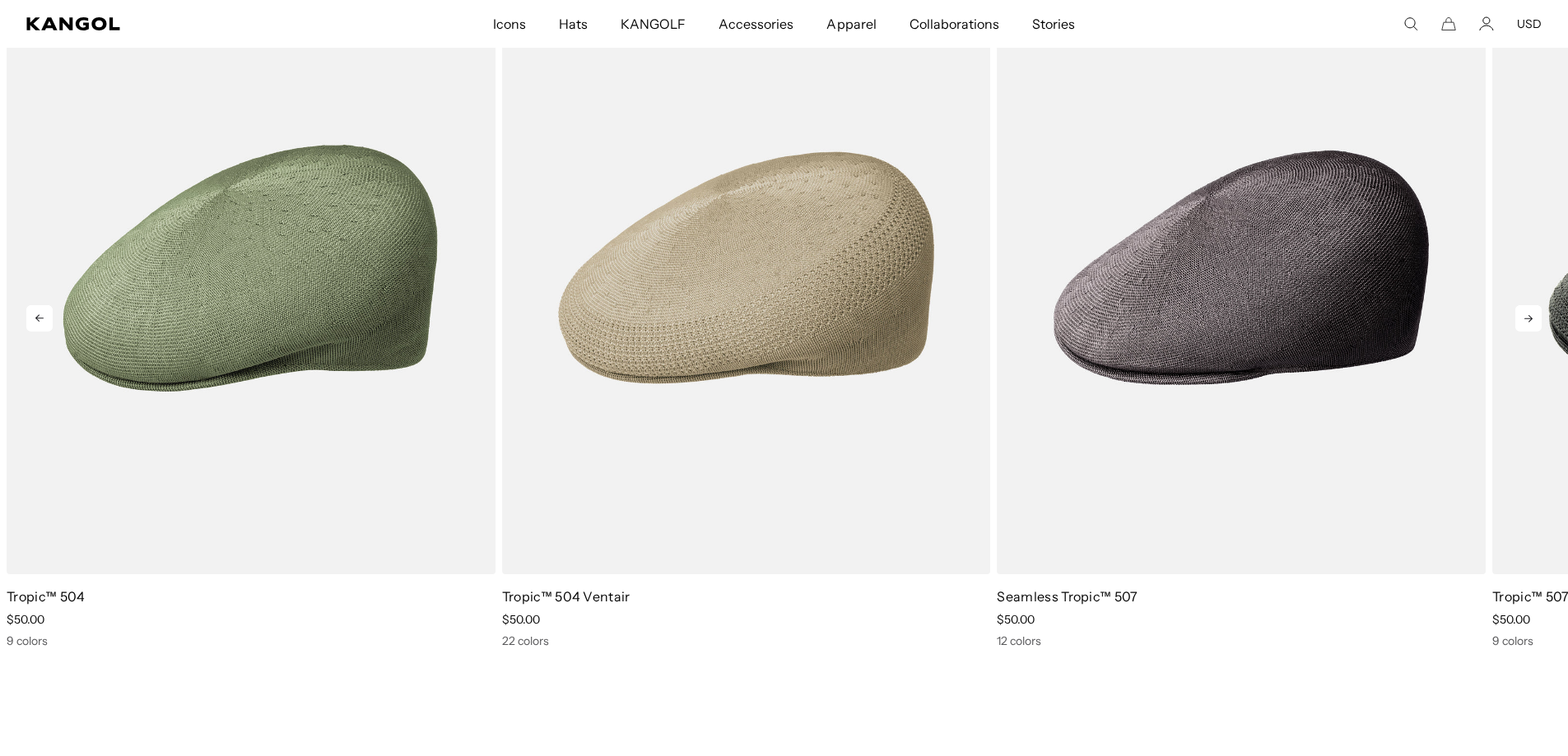
click at [1520, 330] on icon at bounding box center [1528, 317] width 26 height 26
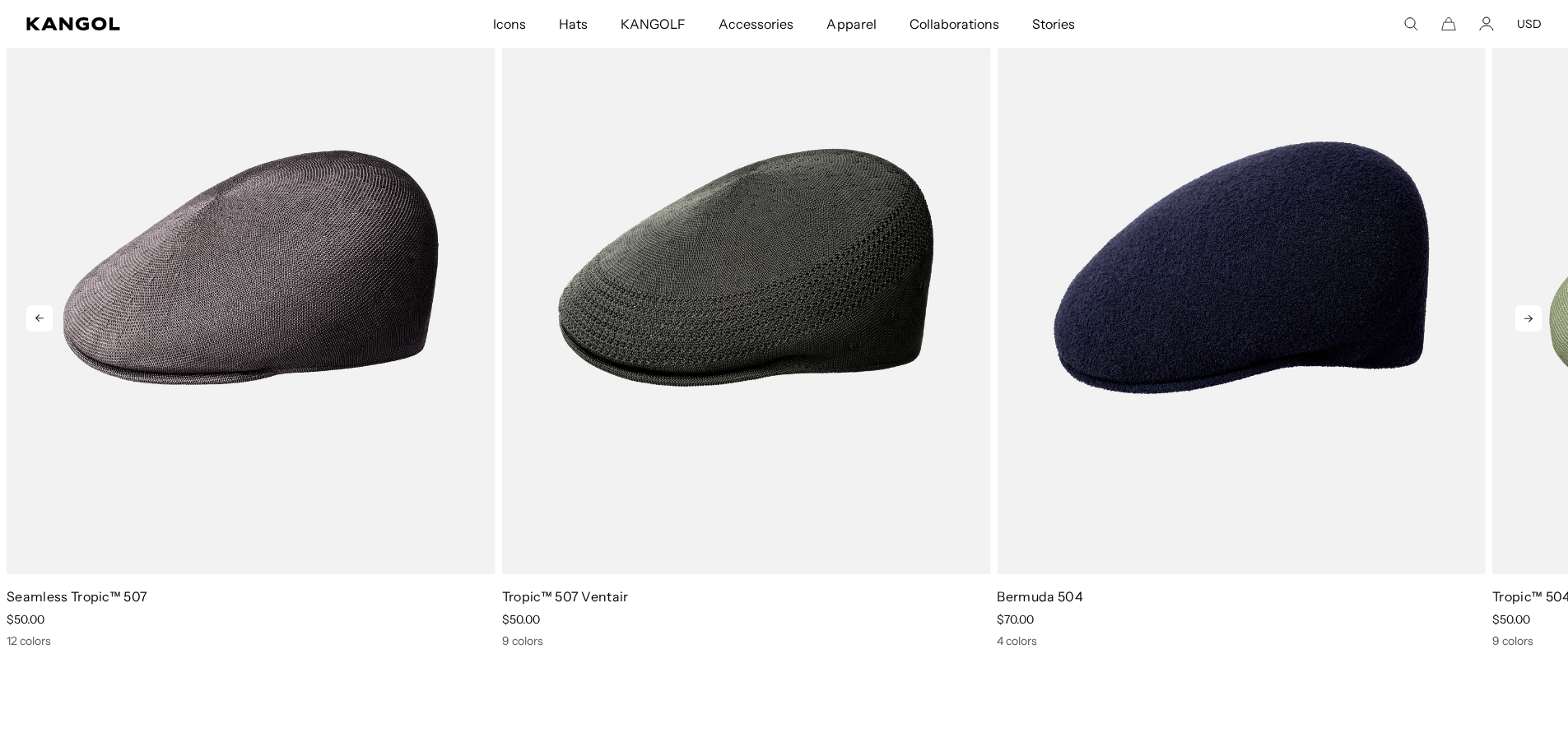
click at [1520, 330] on icon at bounding box center [1528, 317] width 26 height 26
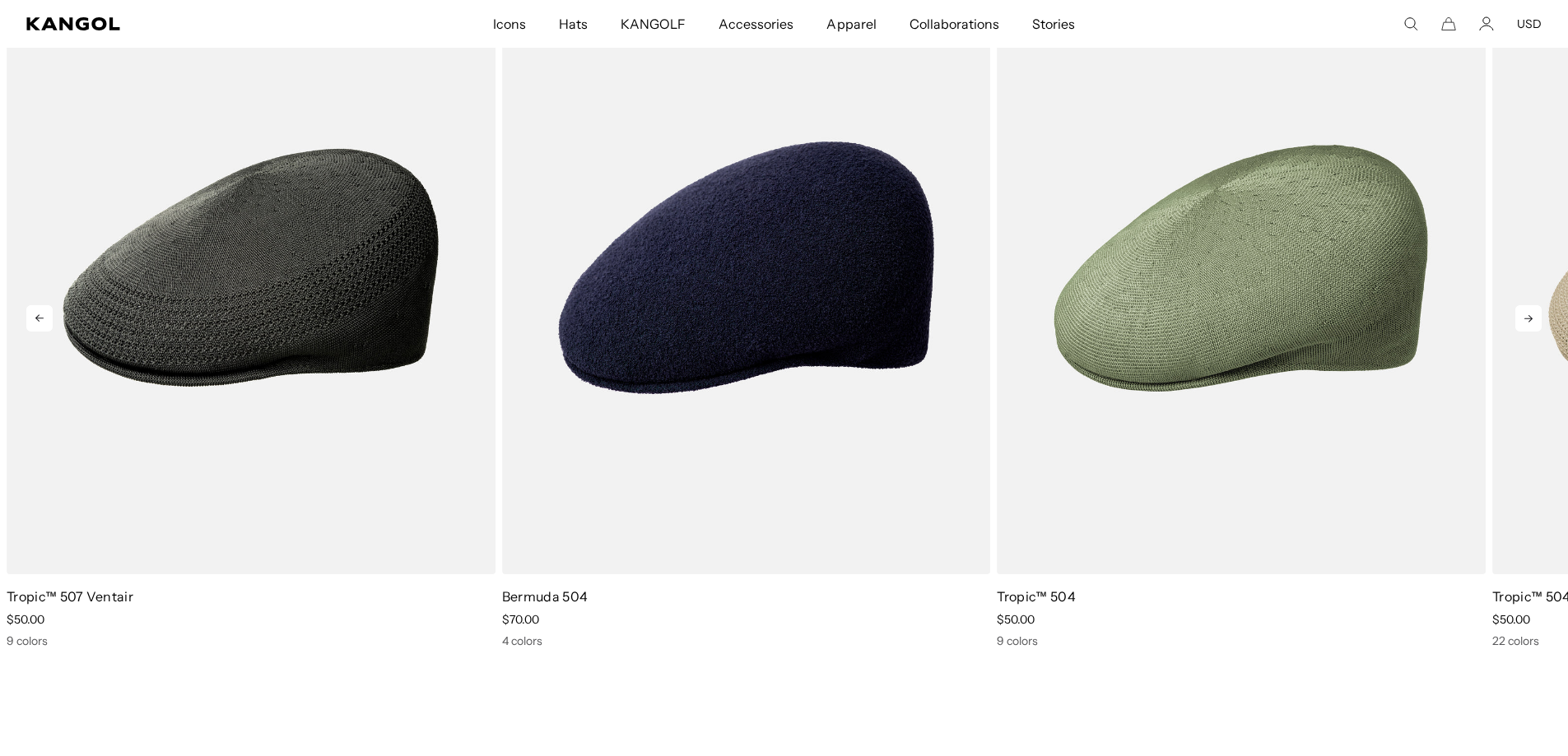
click at [1520, 330] on icon at bounding box center [1528, 317] width 26 height 26
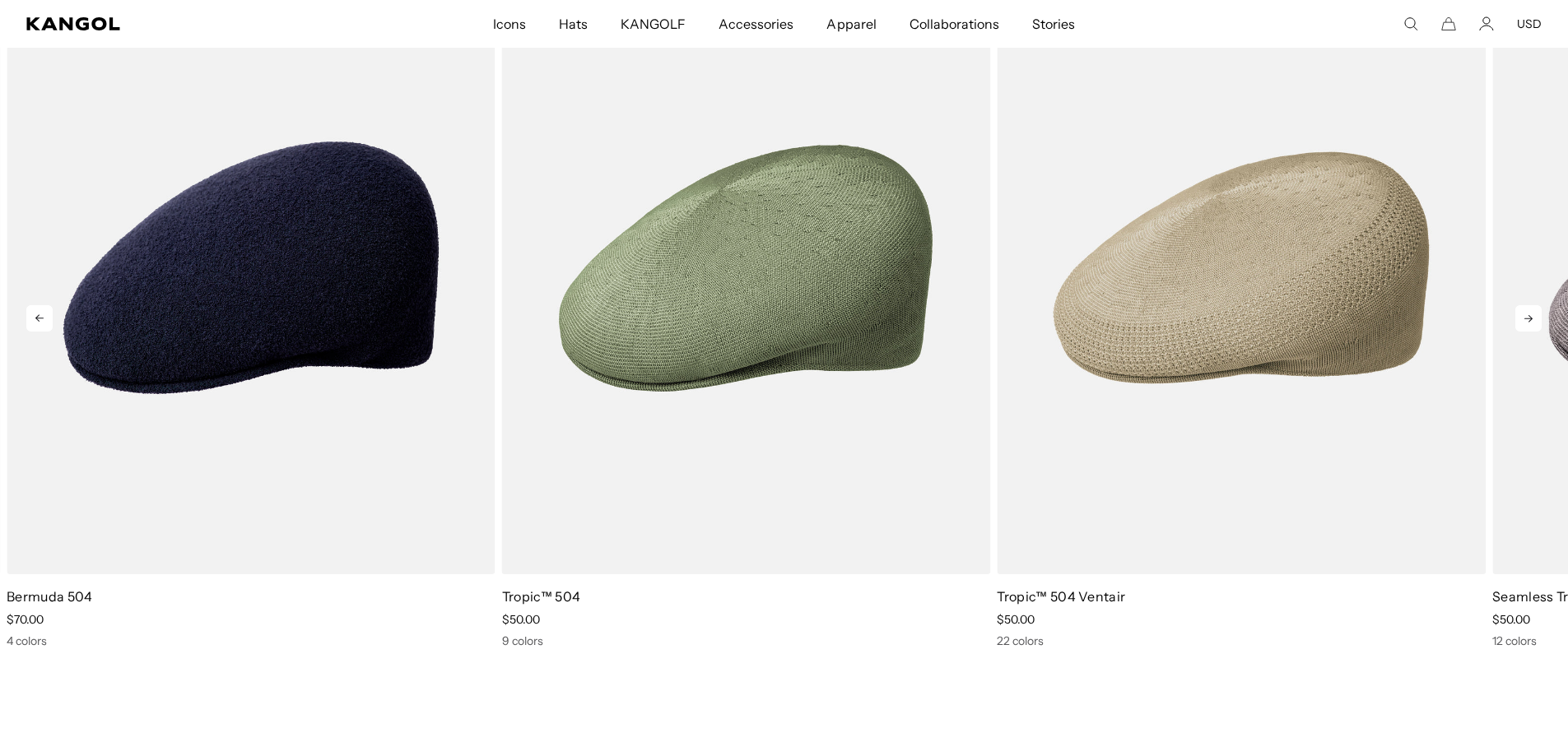
click at [1520, 330] on icon at bounding box center [1528, 317] width 26 height 26
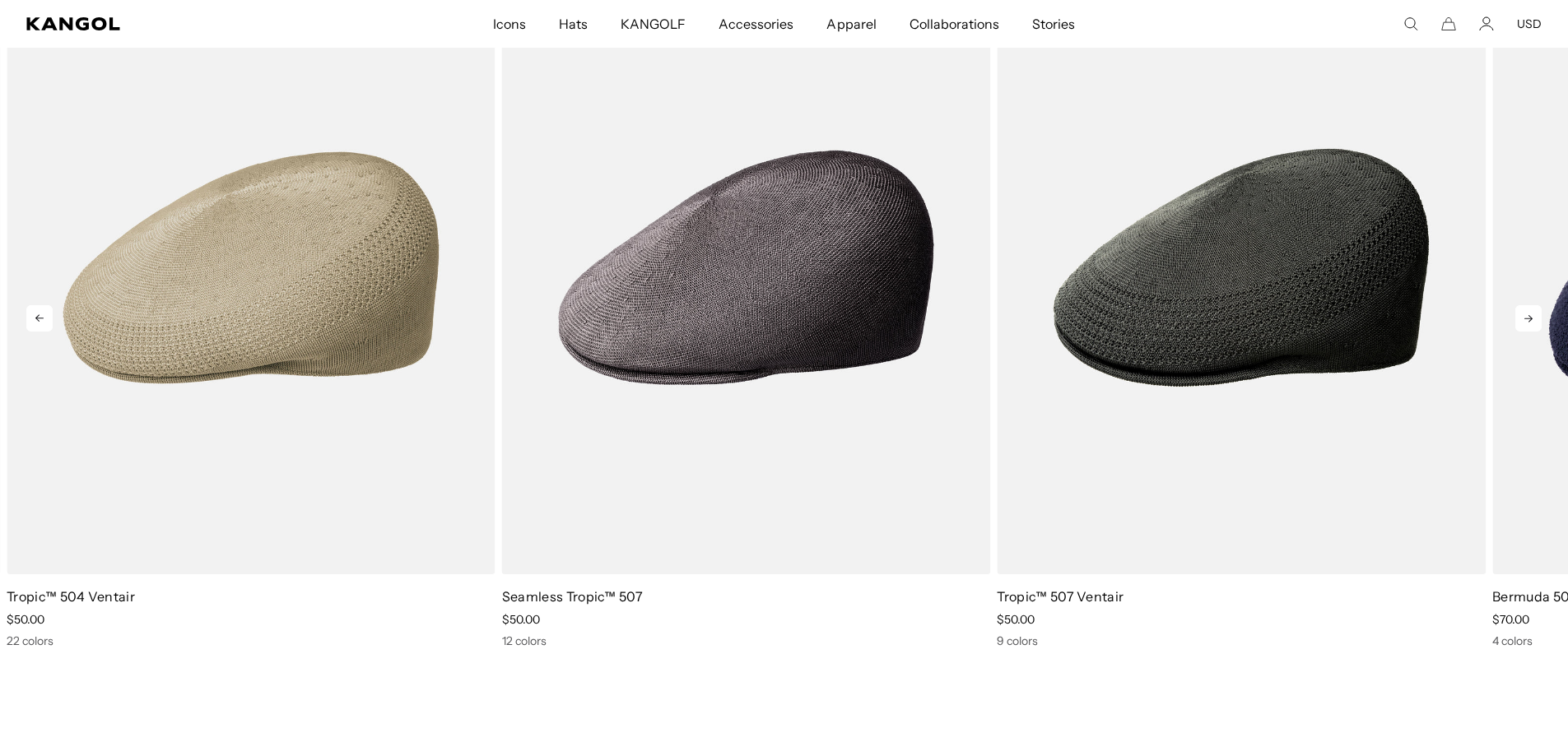
click at [1520, 330] on icon at bounding box center [1528, 317] width 26 height 26
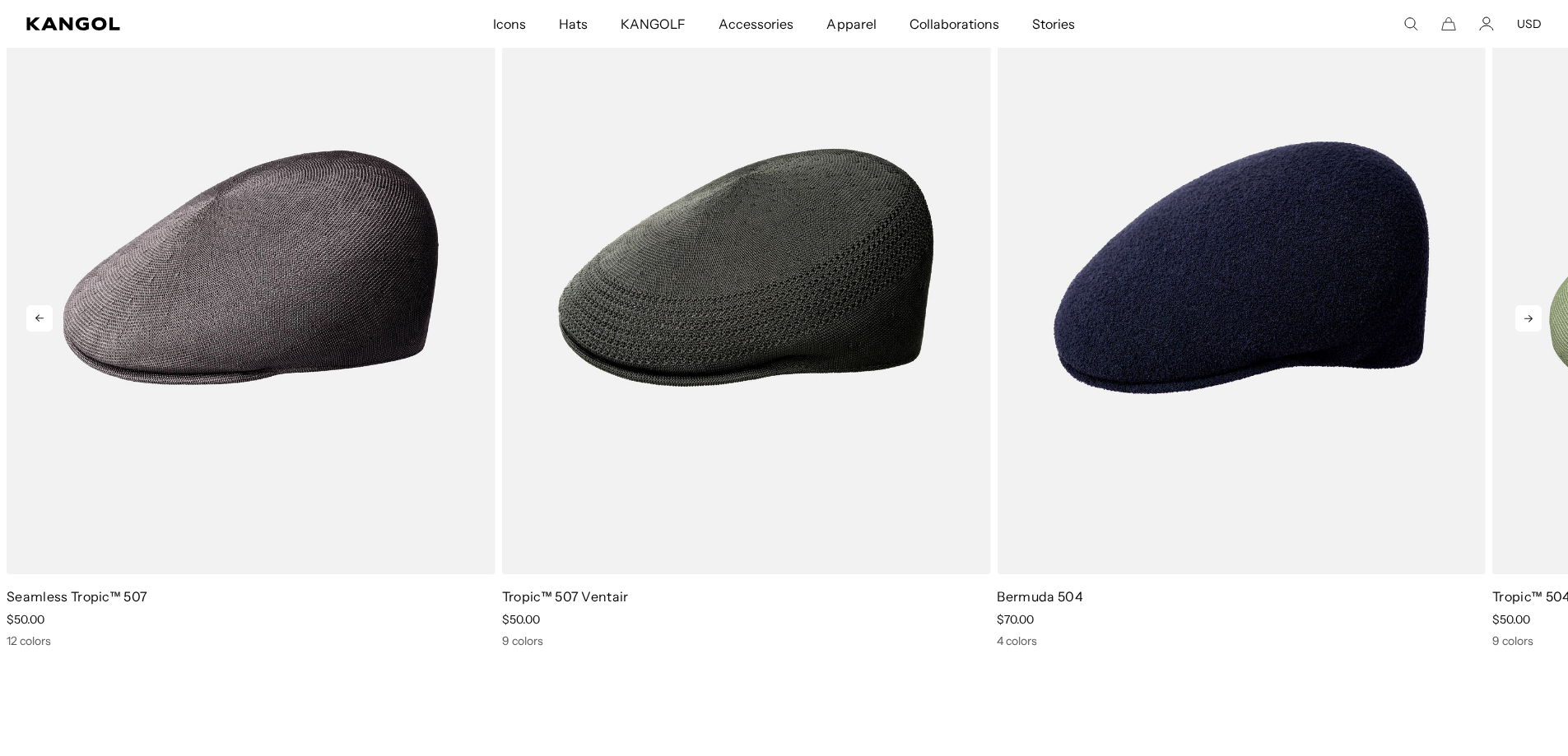
click at [1520, 330] on icon at bounding box center [1528, 317] width 26 height 26
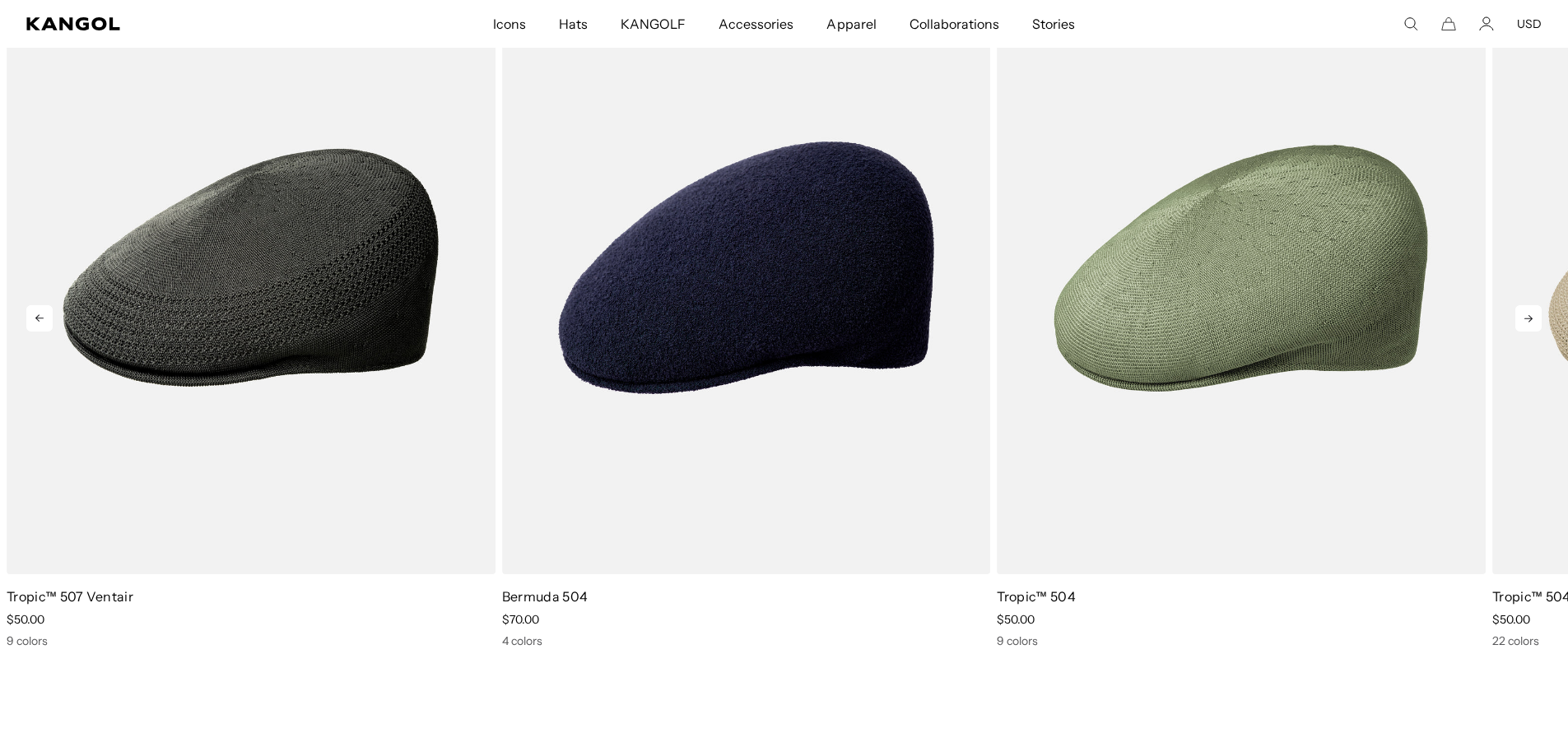
click at [1520, 330] on icon at bounding box center [1528, 317] width 26 height 26
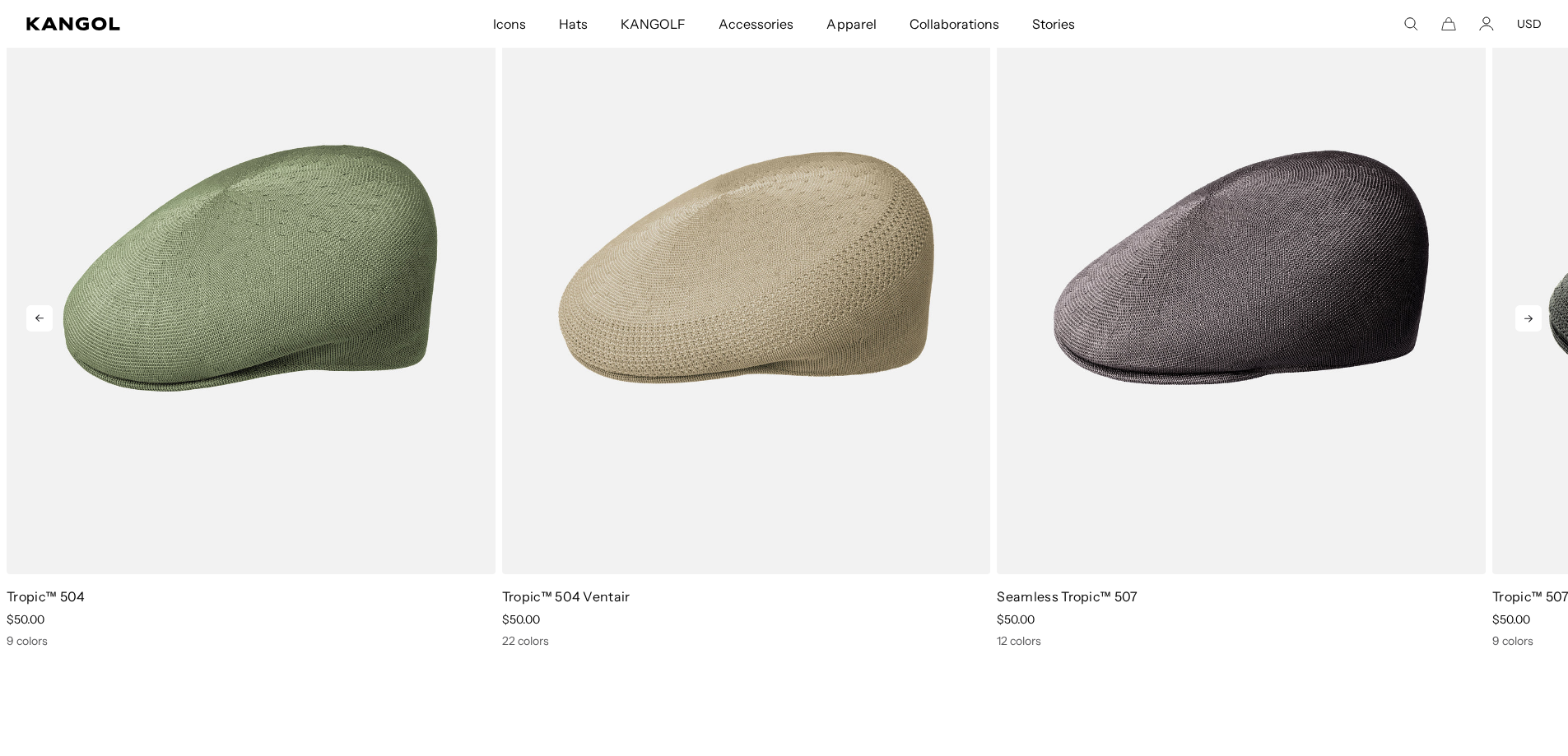
click at [1520, 330] on icon at bounding box center [1528, 317] width 26 height 26
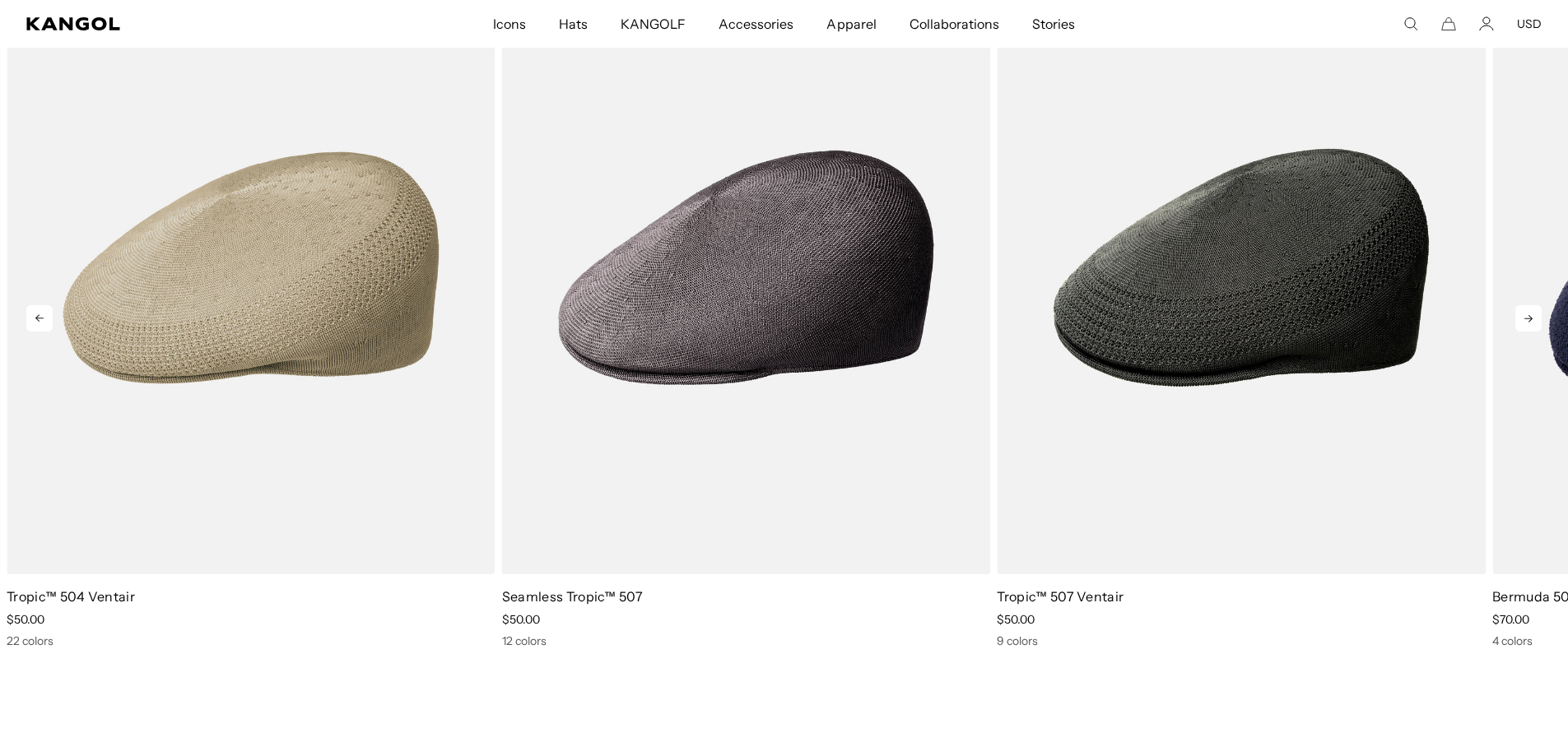
click at [1520, 330] on icon at bounding box center [1528, 317] width 26 height 26
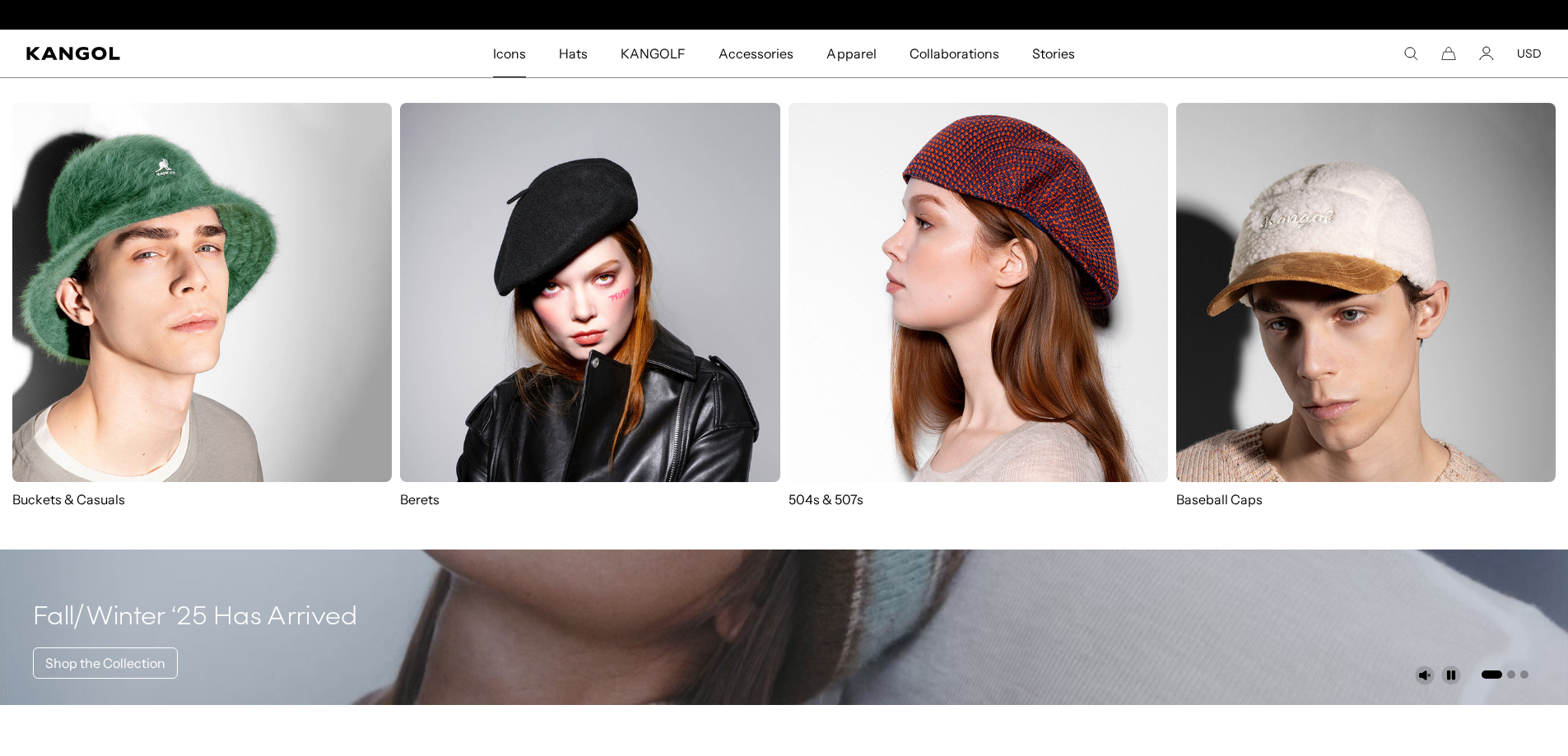
scroll to position [0, 339]
click at [846, 492] on p "504s & 507s" at bounding box center [978, 500] width 379 height 18
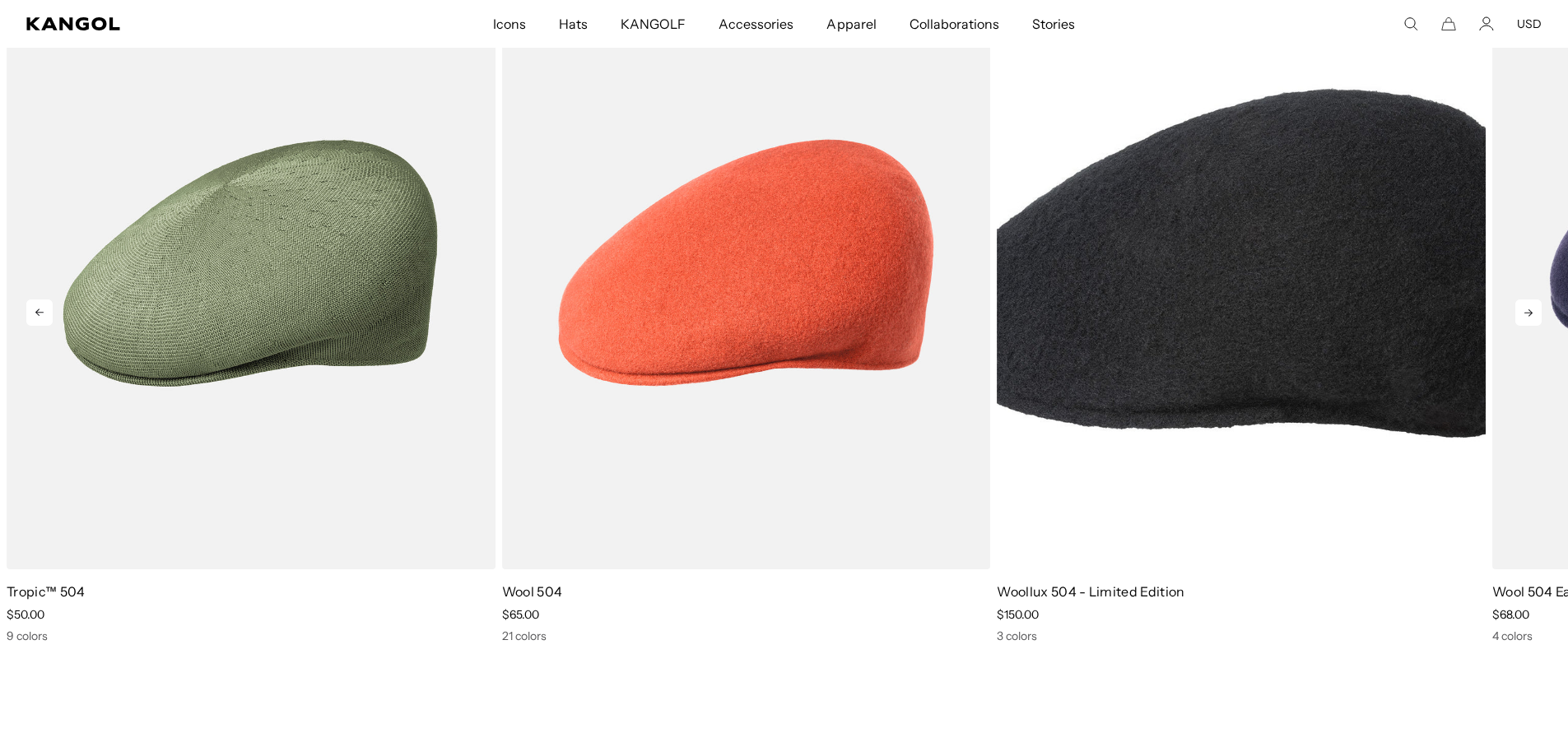
scroll to position [0, 339]
click at [1523, 309] on icon at bounding box center [1528, 312] width 26 height 26
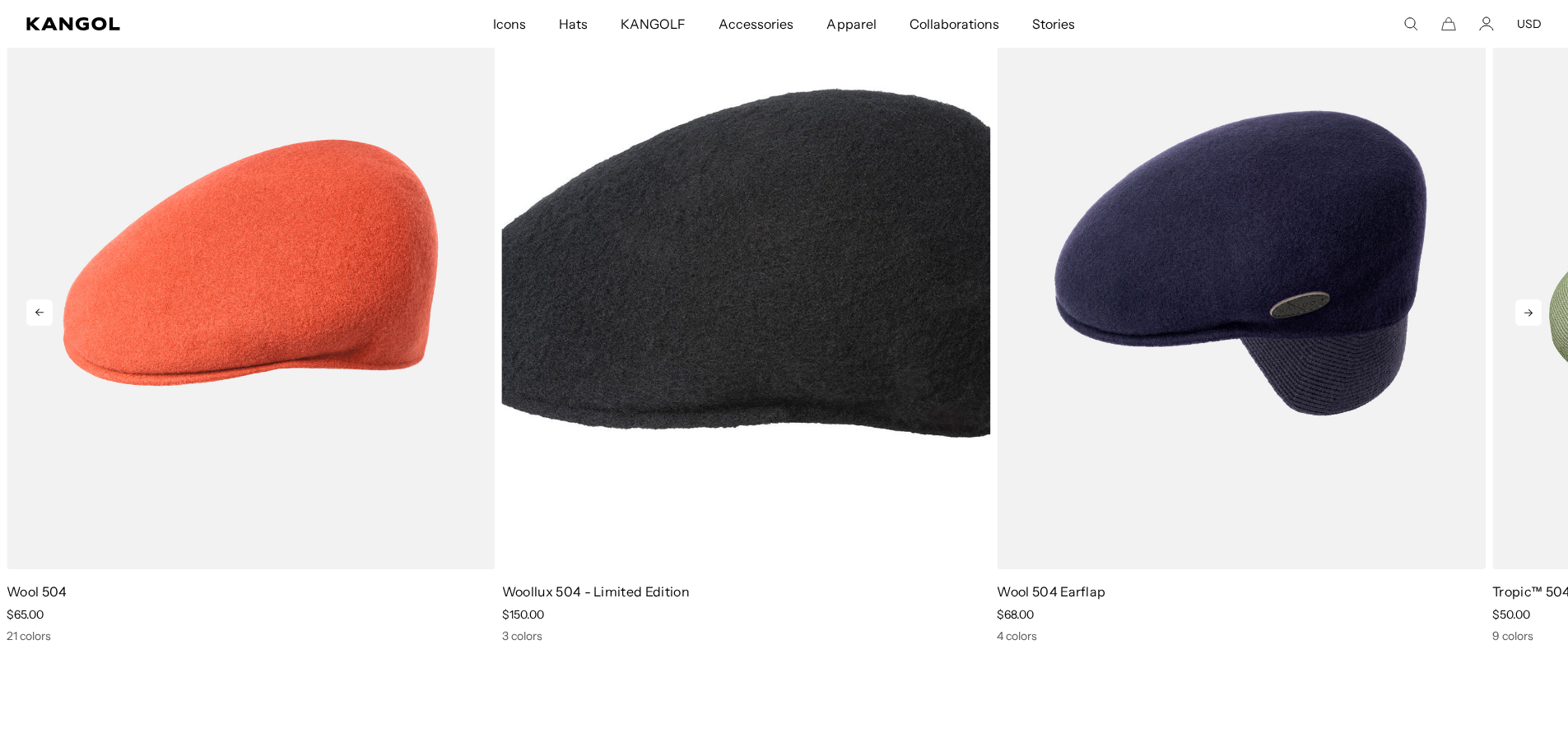
click at [1523, 309] on icon at bounding box center [1528, 312] width 26 height 26
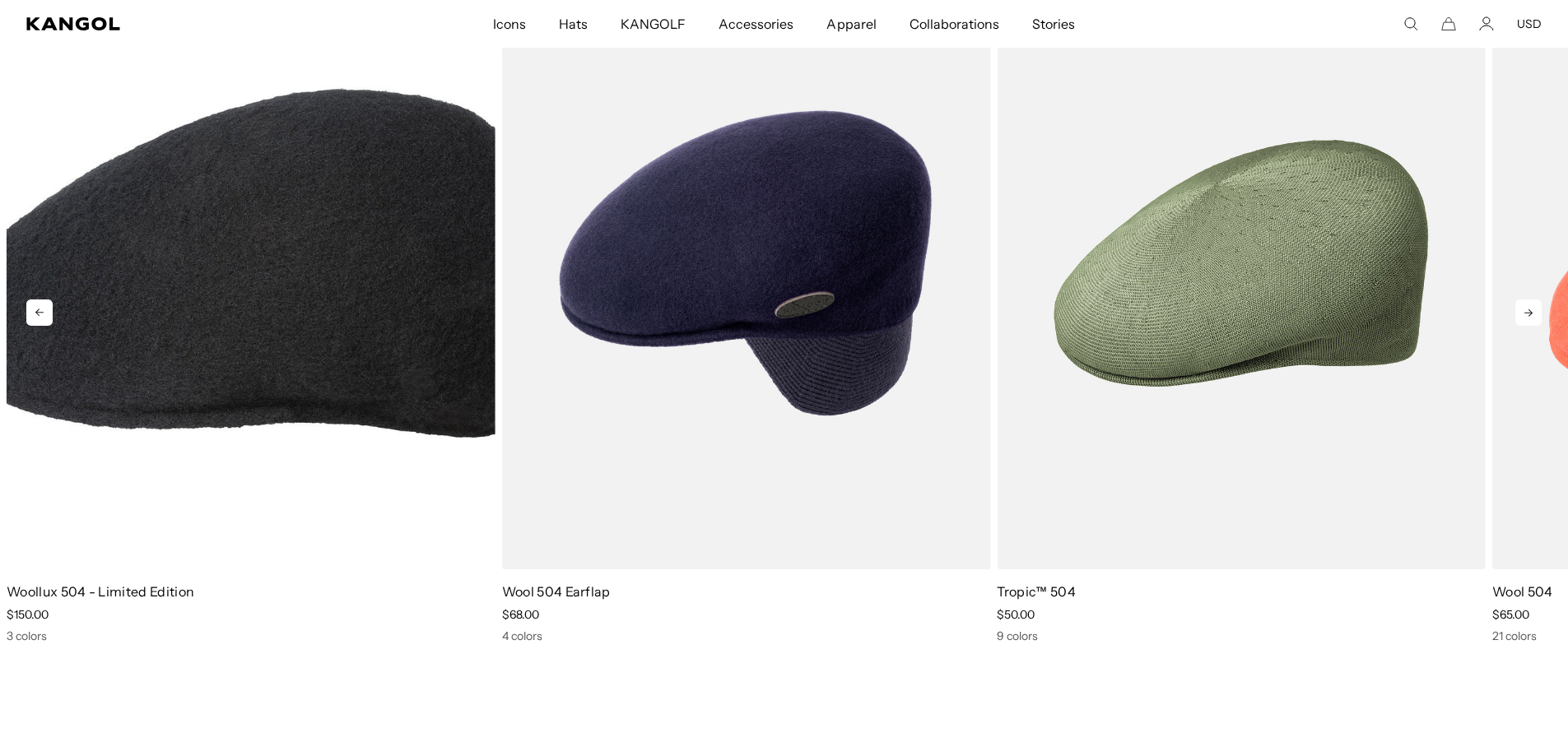
click at [1523, 309] on icon at bounding box center [1528, 312] width 26 height 26
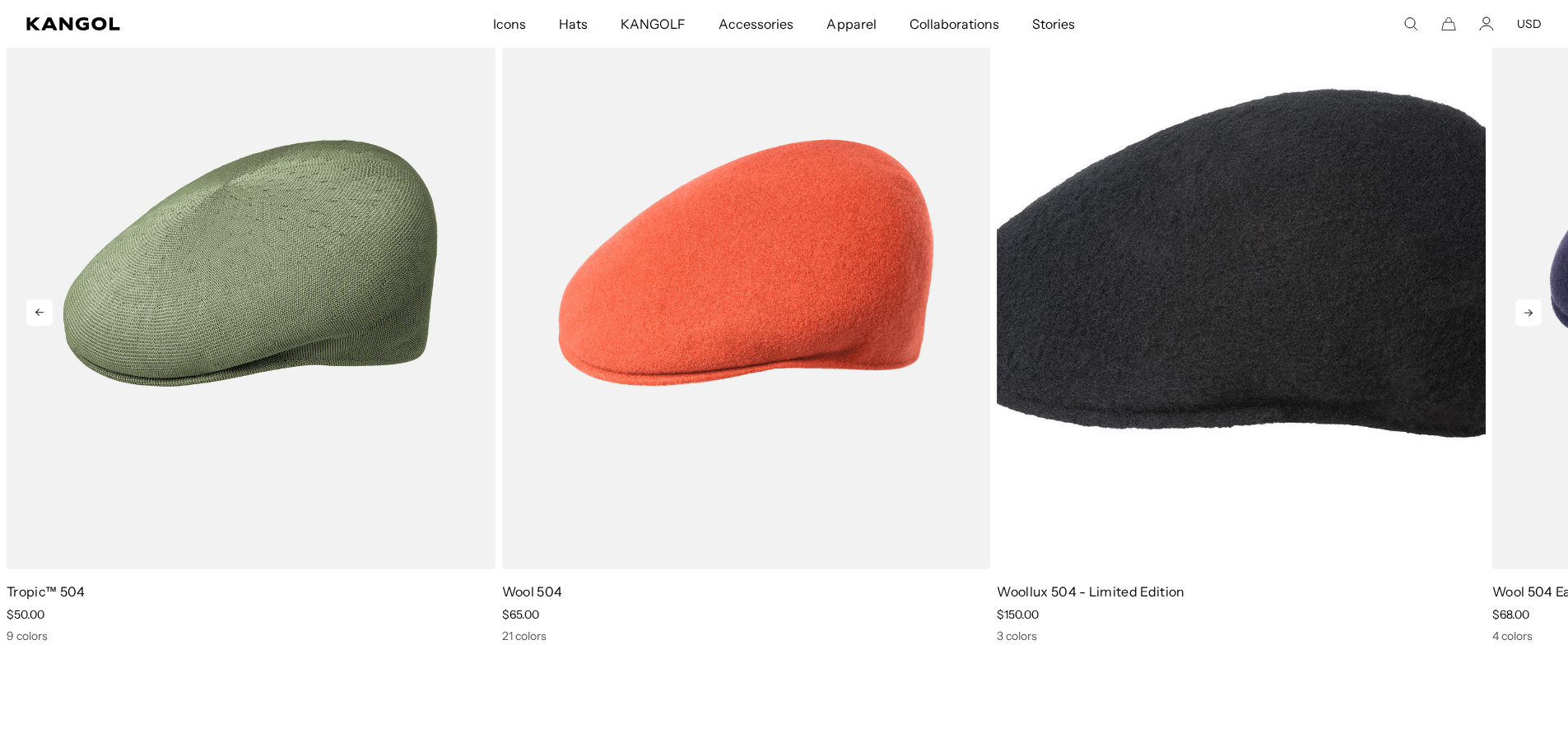
click at [1523, 309] on icon at bounding box center [1528, 312] width 26 height 26
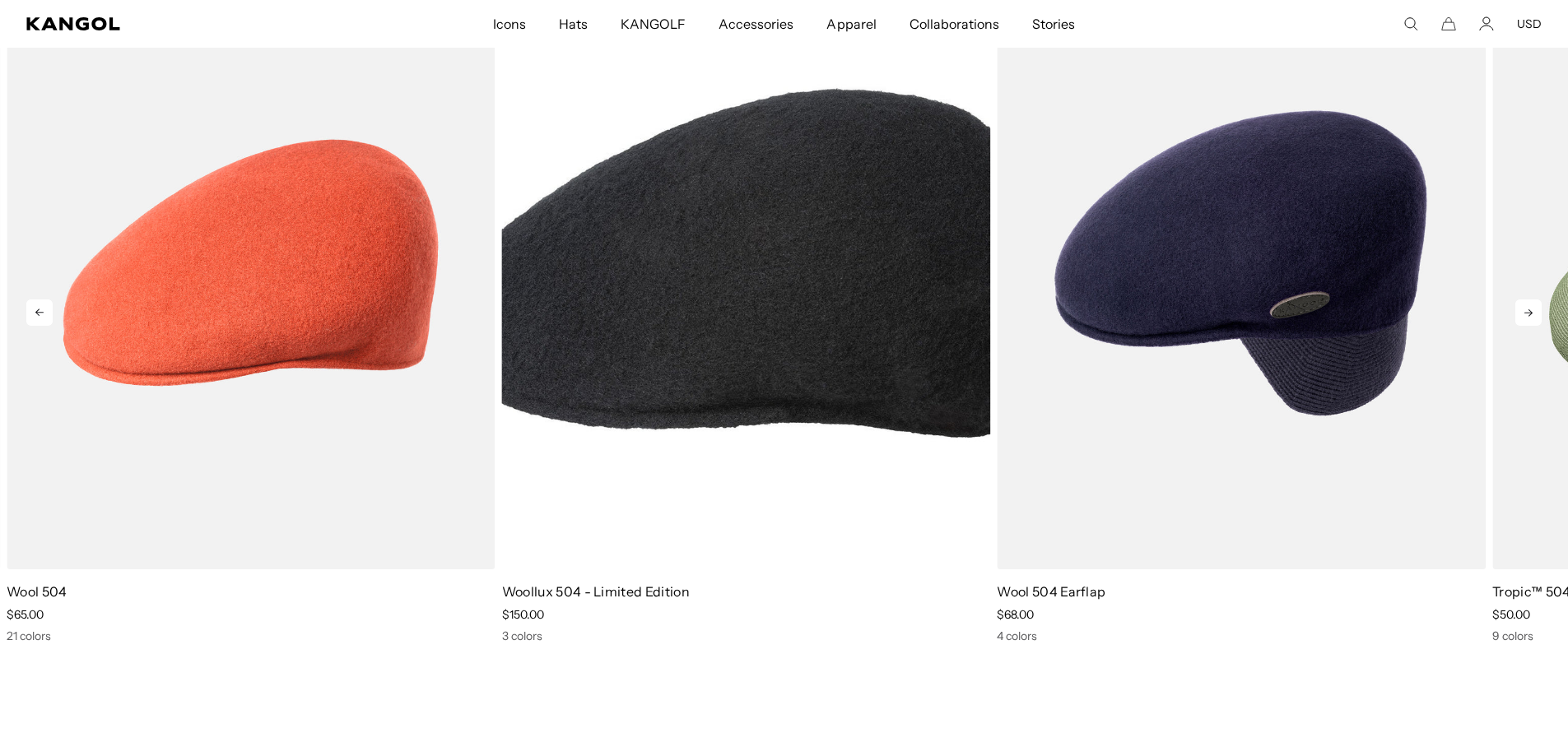
click at [1523, 309] on icon at bounding box center [1528, 312] width 26 height 26
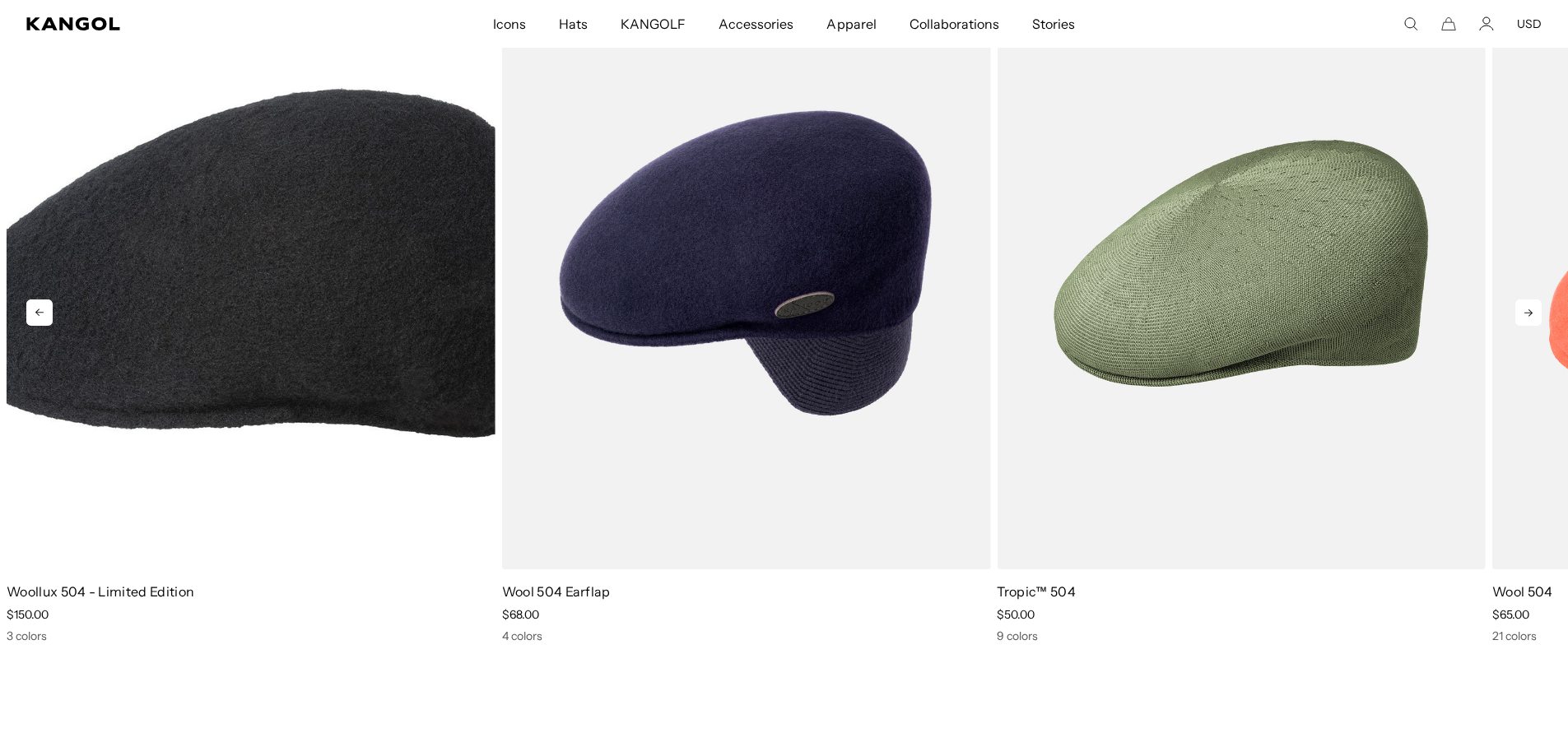
click at [1523, 309] on icon at bounding box center [1528, 312] width 26 height 26
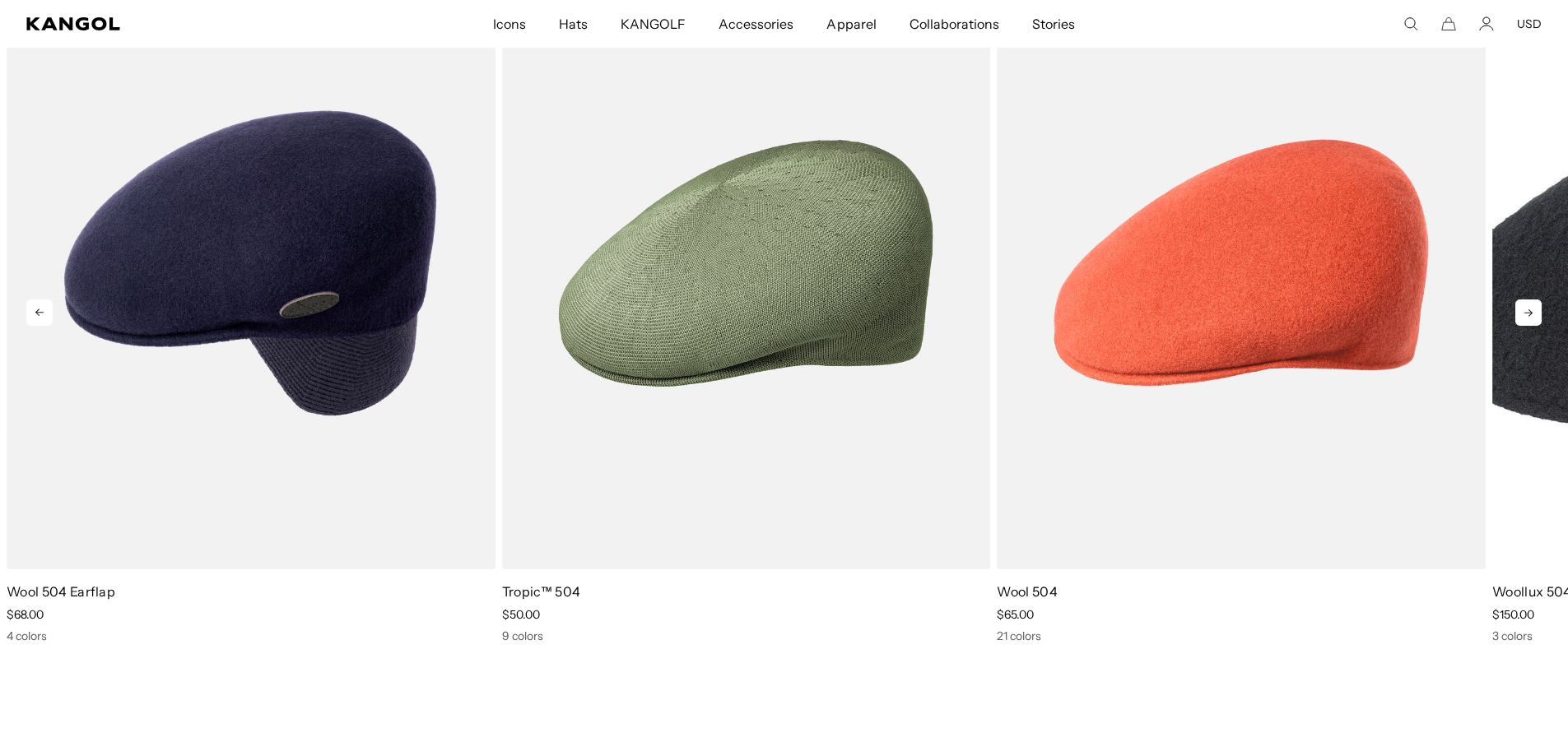
click at [1523, 309] on icon at bounding box center [1528, 312] width 26 height 26
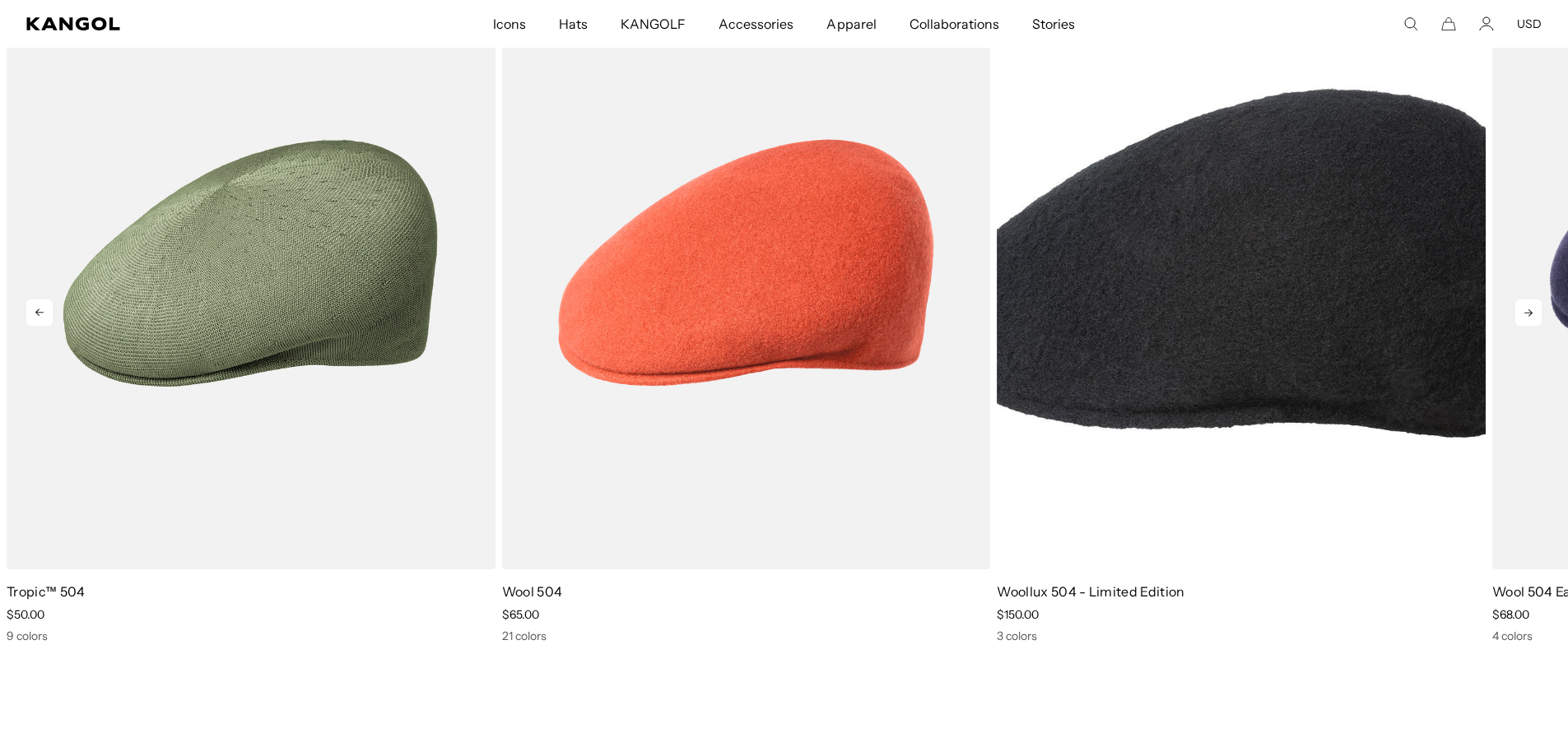
click at [1523, 309] on icon at bounding box center [1528, 312] width 26 height 26
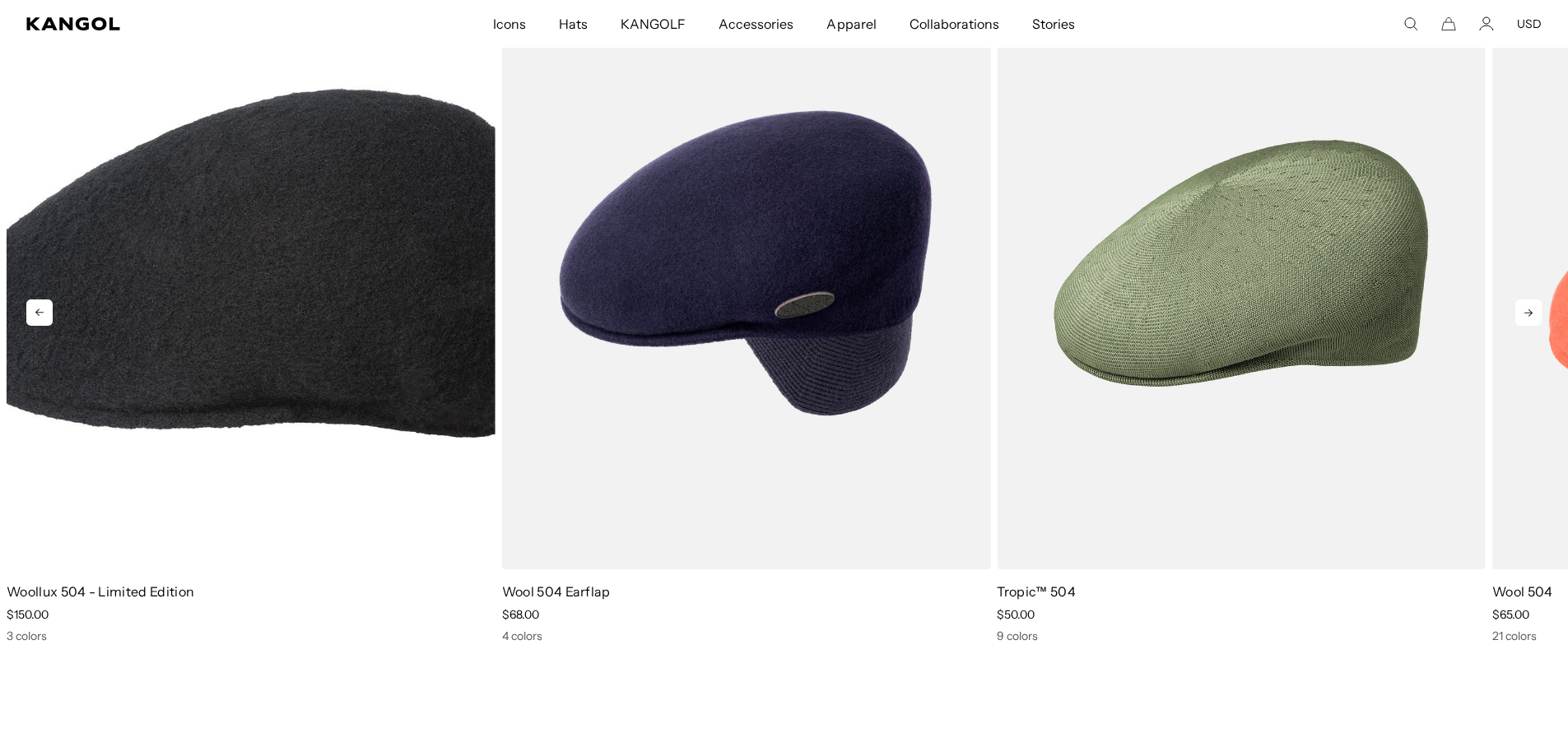
click at [1523, 309] on icon at bounding box center [1528, 312] width 26 height 26
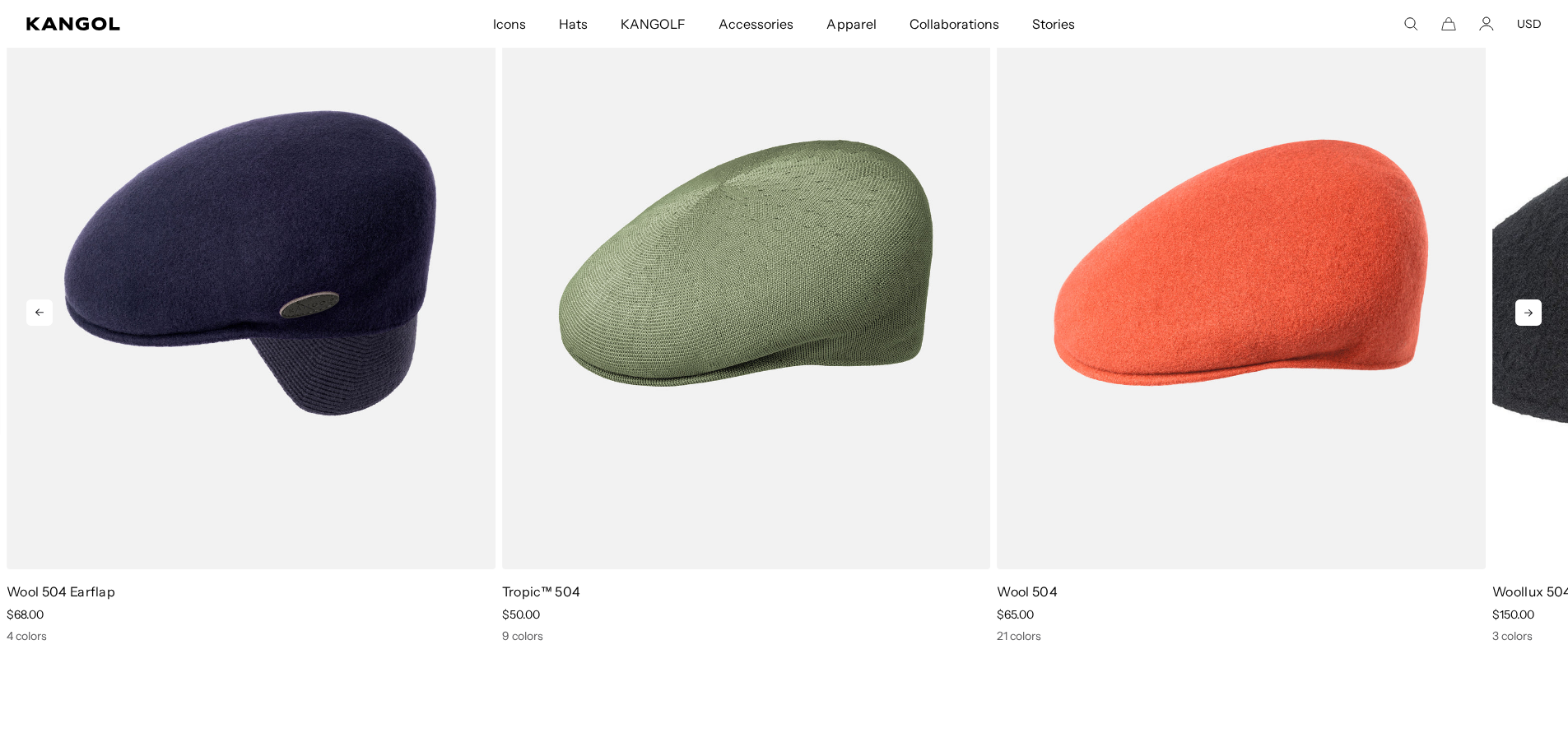
click at [1523, 309] on icon at bounding box center [1528, 312] width 26 height 26
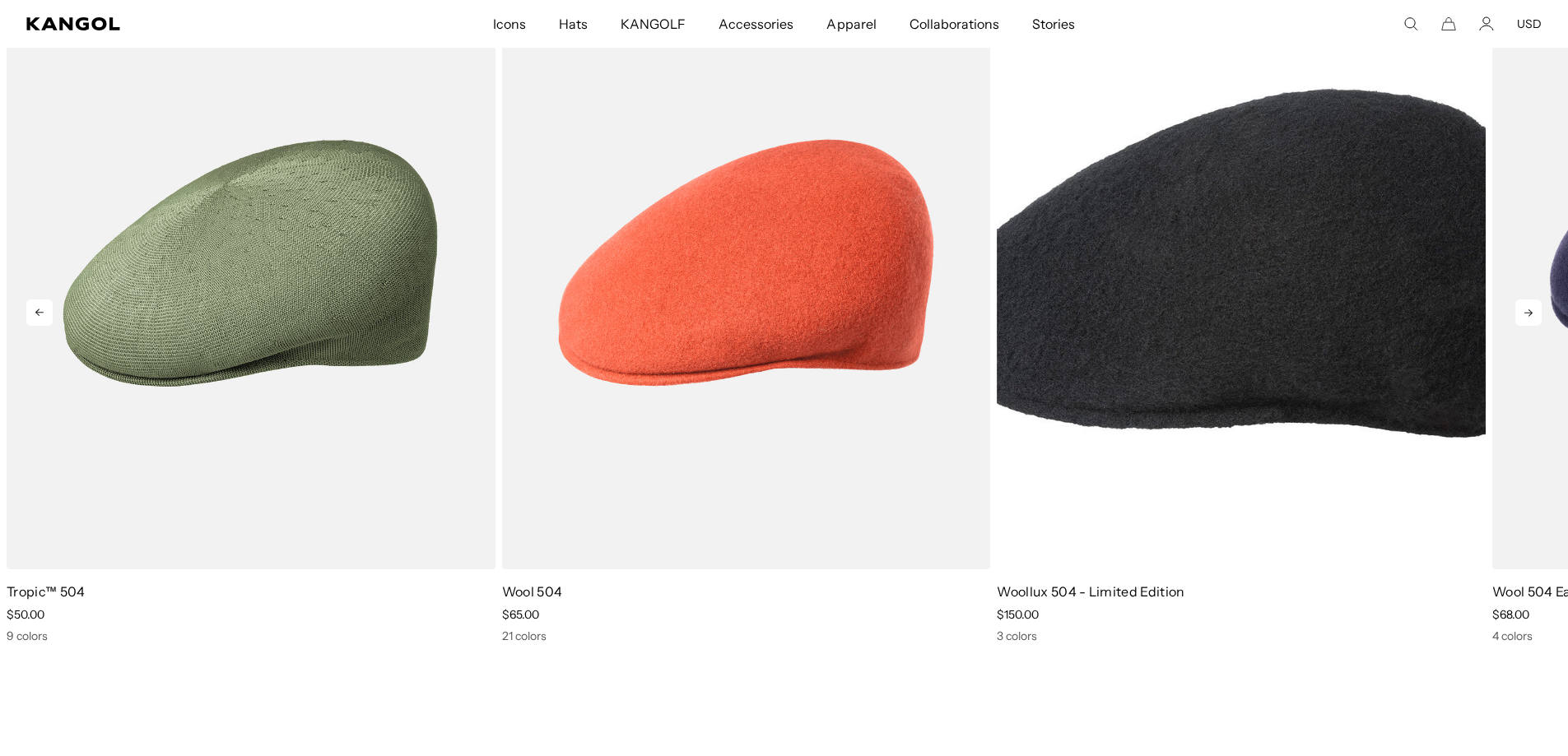
click at [1523, 309] on icon at bounding box center [1528, 312] width 26 height 26
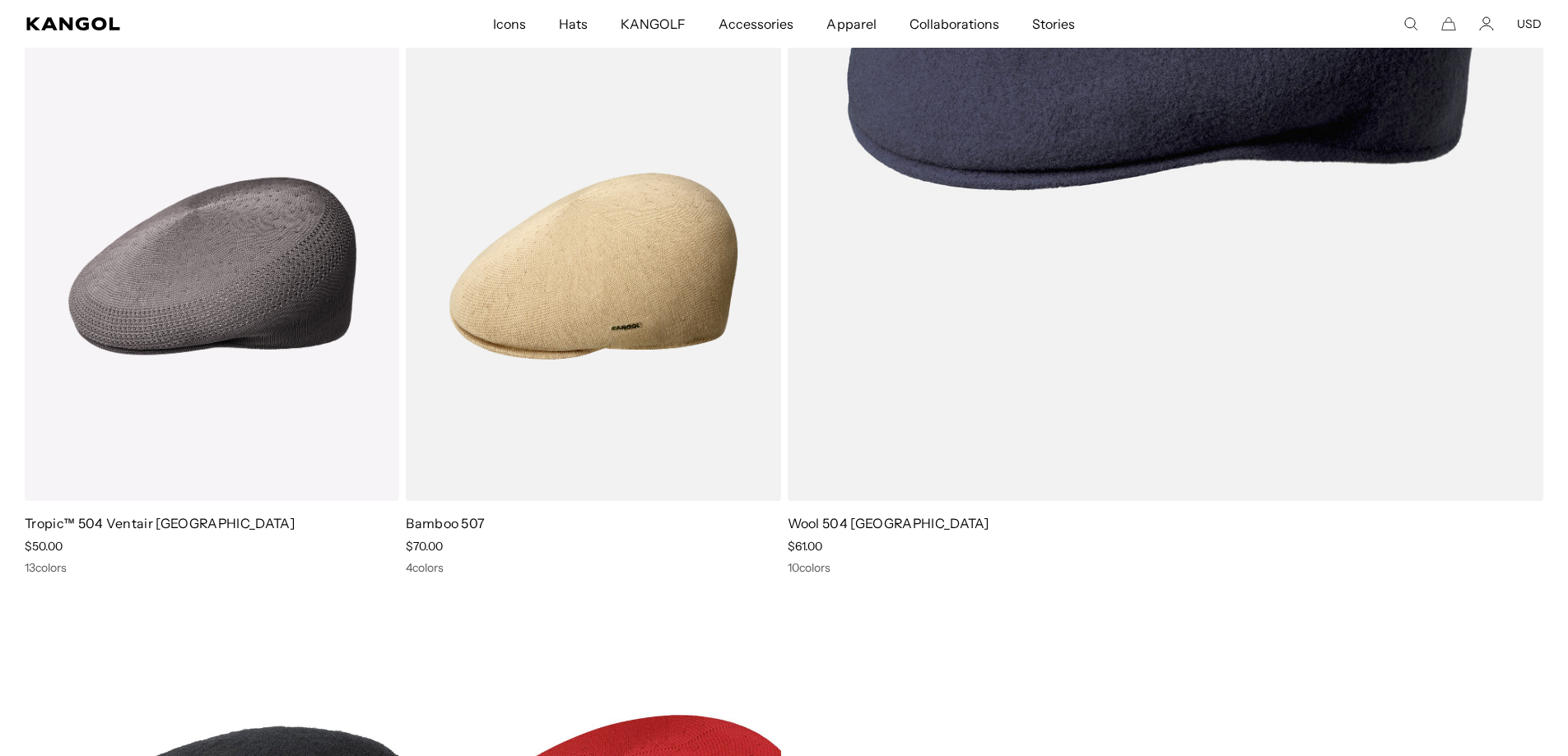
scroll to position [2469, 0]
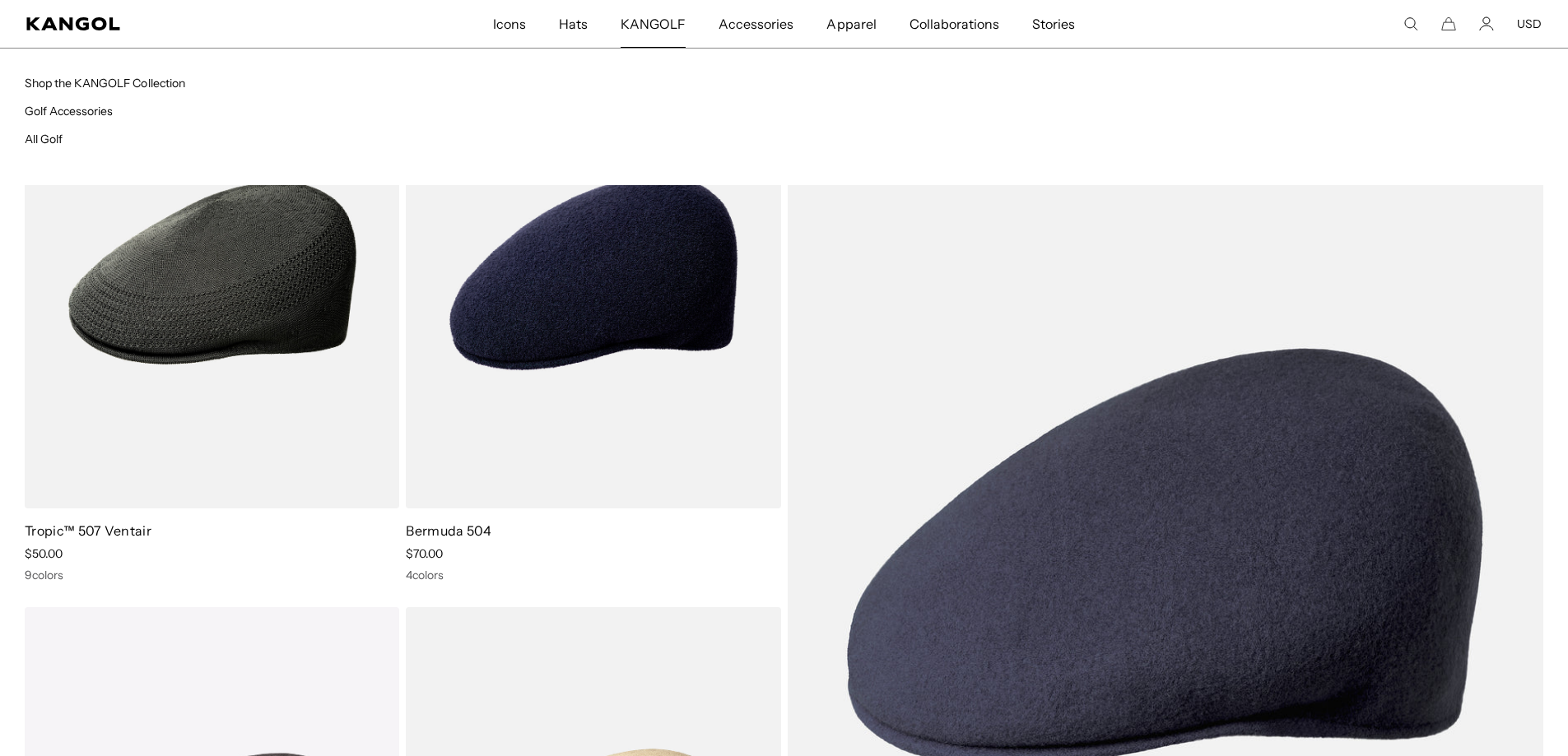
click at [640, 15] on span "KANGOLF" at bounding box center [653, 23] width 65 height 48
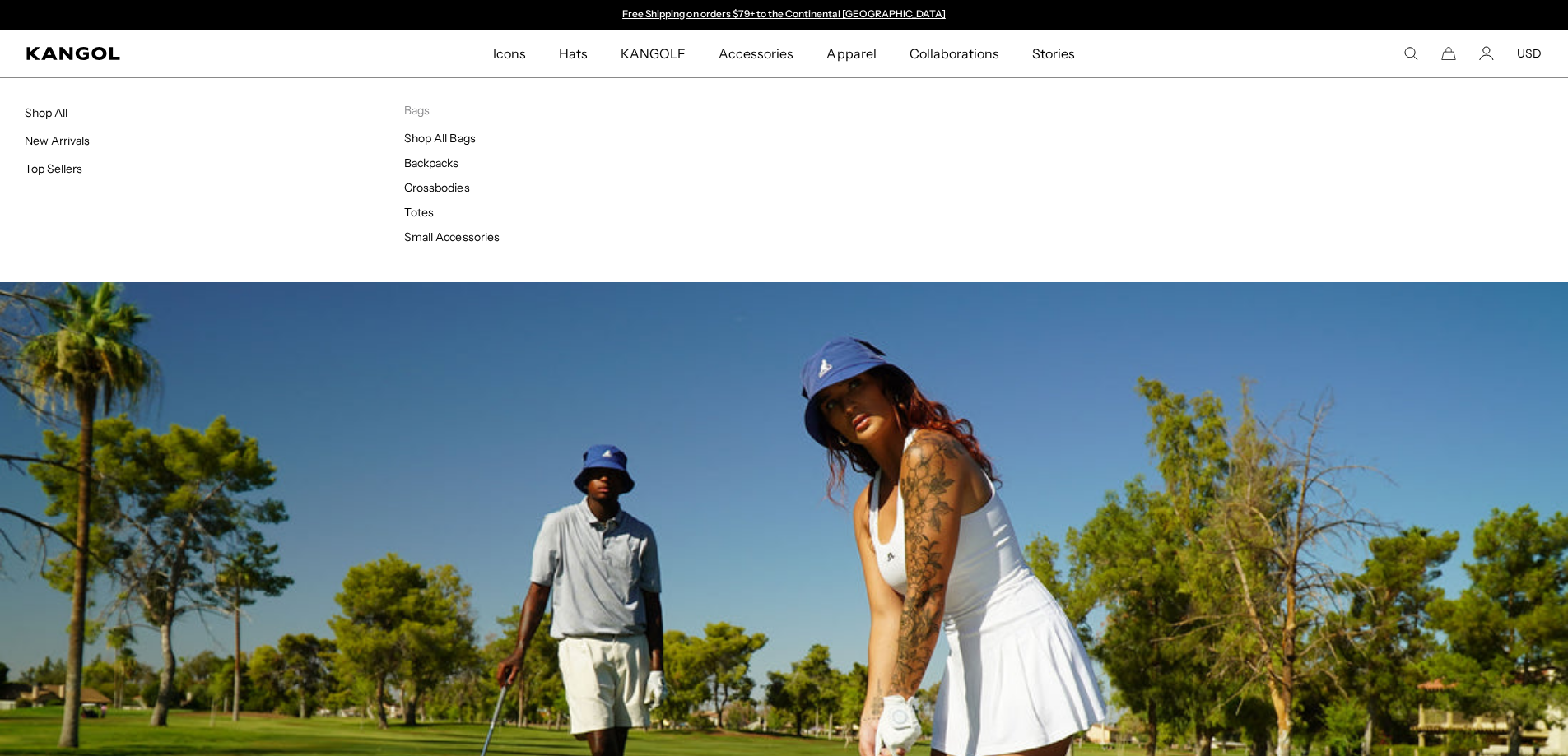
click at [764, 56] on span "Accessories" at bounding box center [756, 53] width 75 height 48
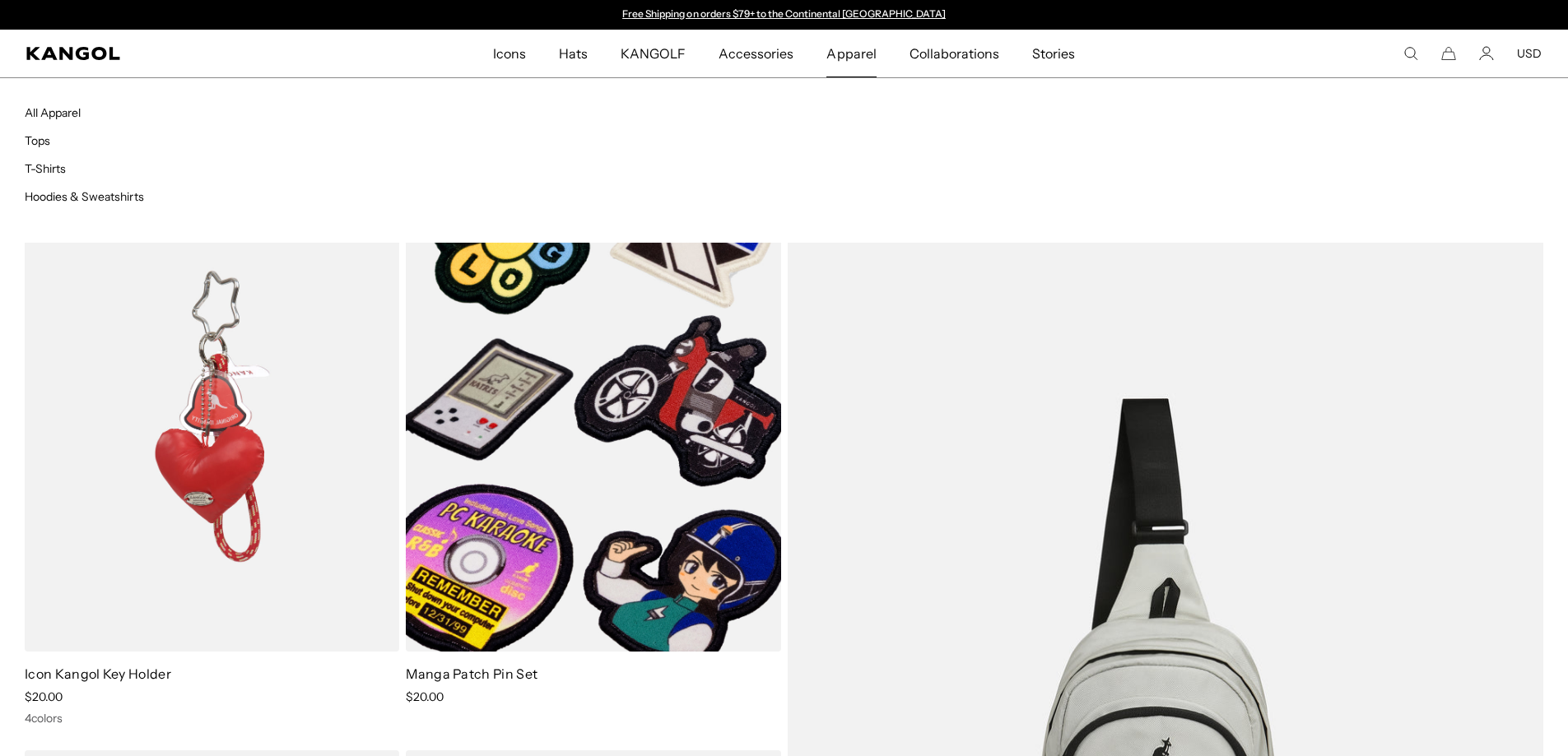
click at [852, 55] on span "Apparel" at bounding box center [850, 53] width 49 height 48
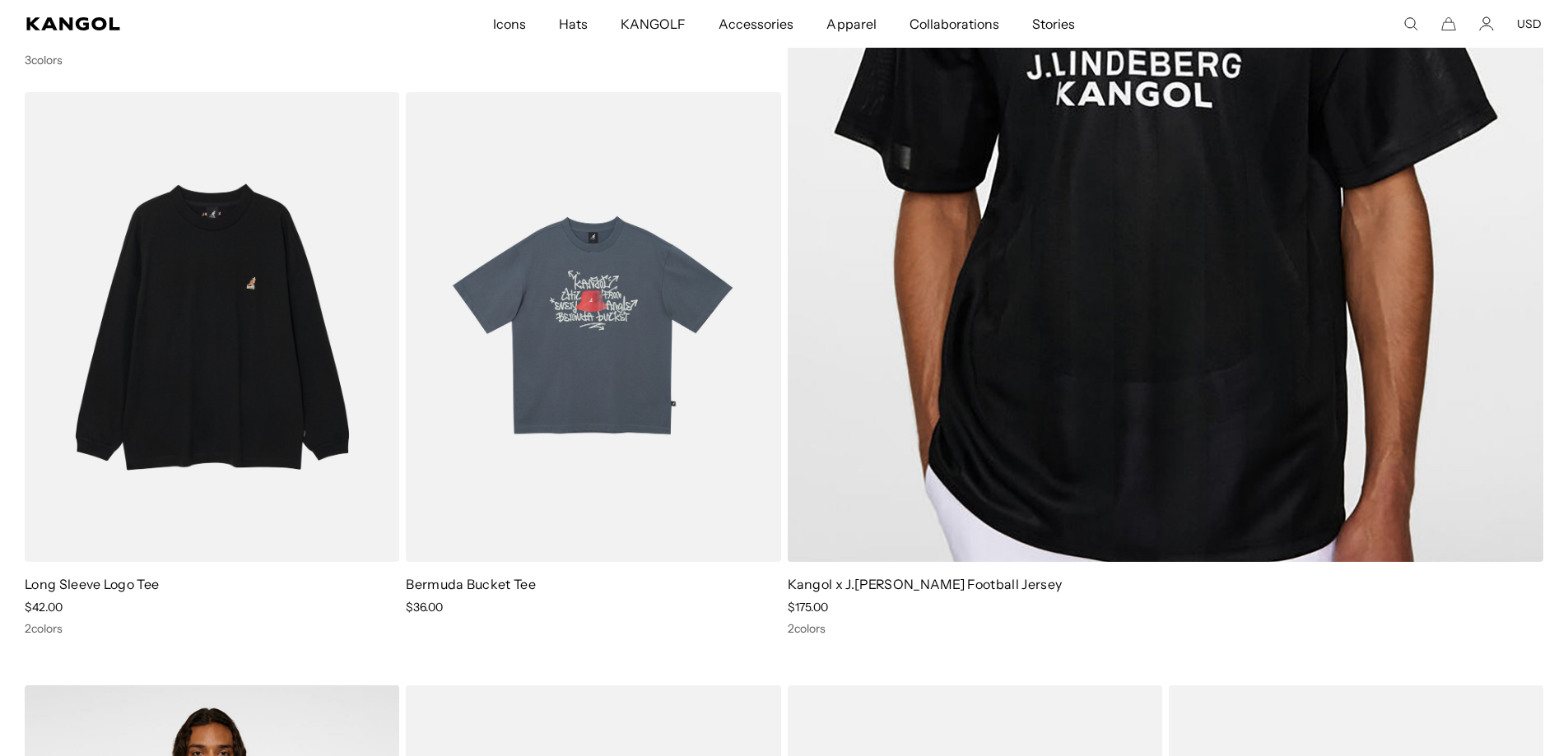
scroll to position [0, 339]
